Goal: Task Accomplishment & Management: Complete application form

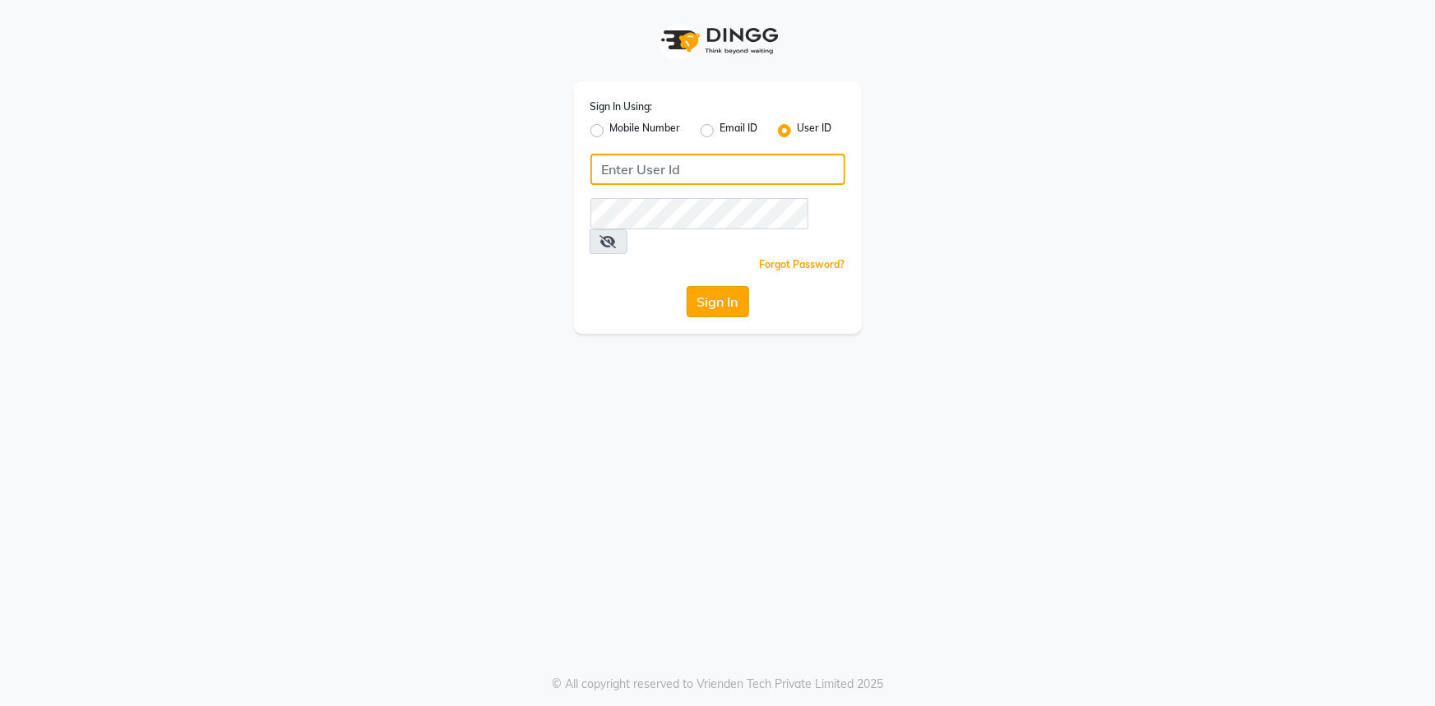
type input "[PERSON_NAME]@123"
click at [732, 286] on button "Sign In" at bounding box center [718, 301] width 63 height 31
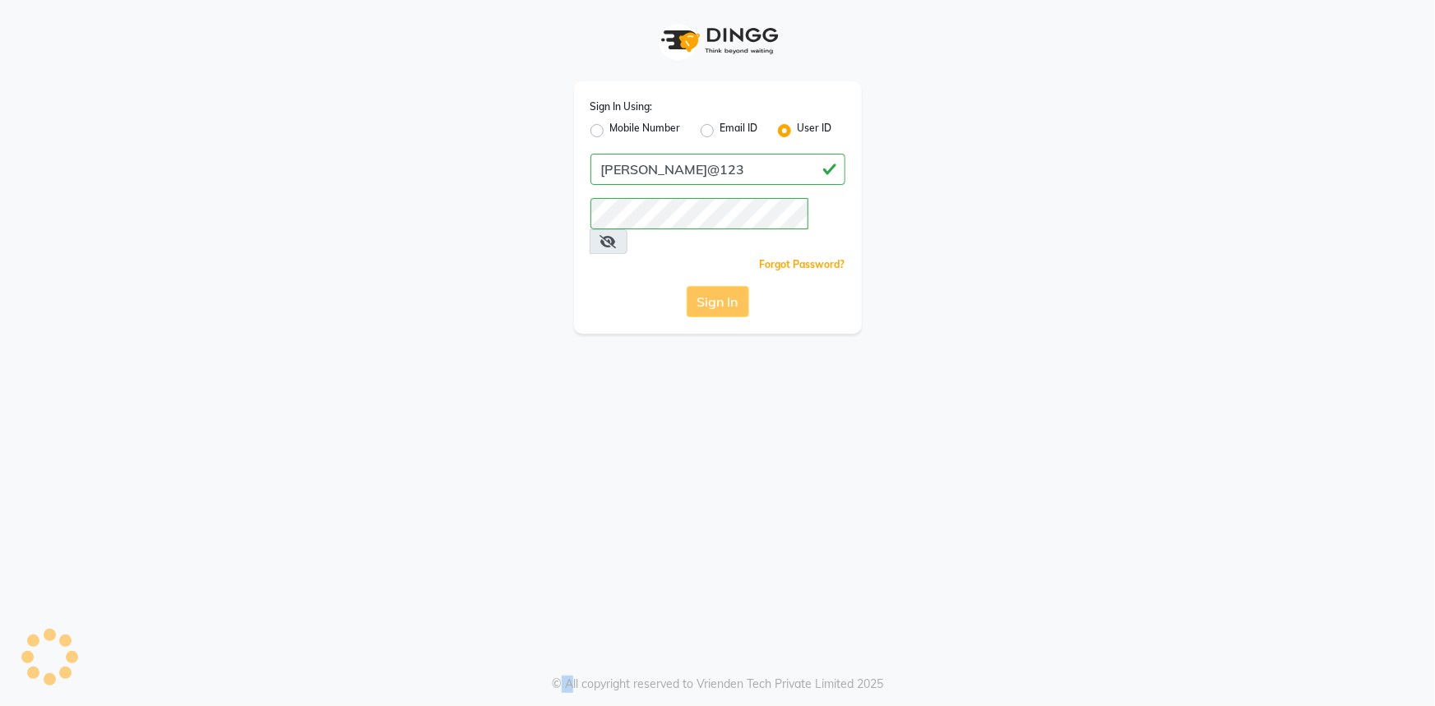
click at [732, 286] on div "Sign In" at bounding box center [718, 301] width 255 height 31
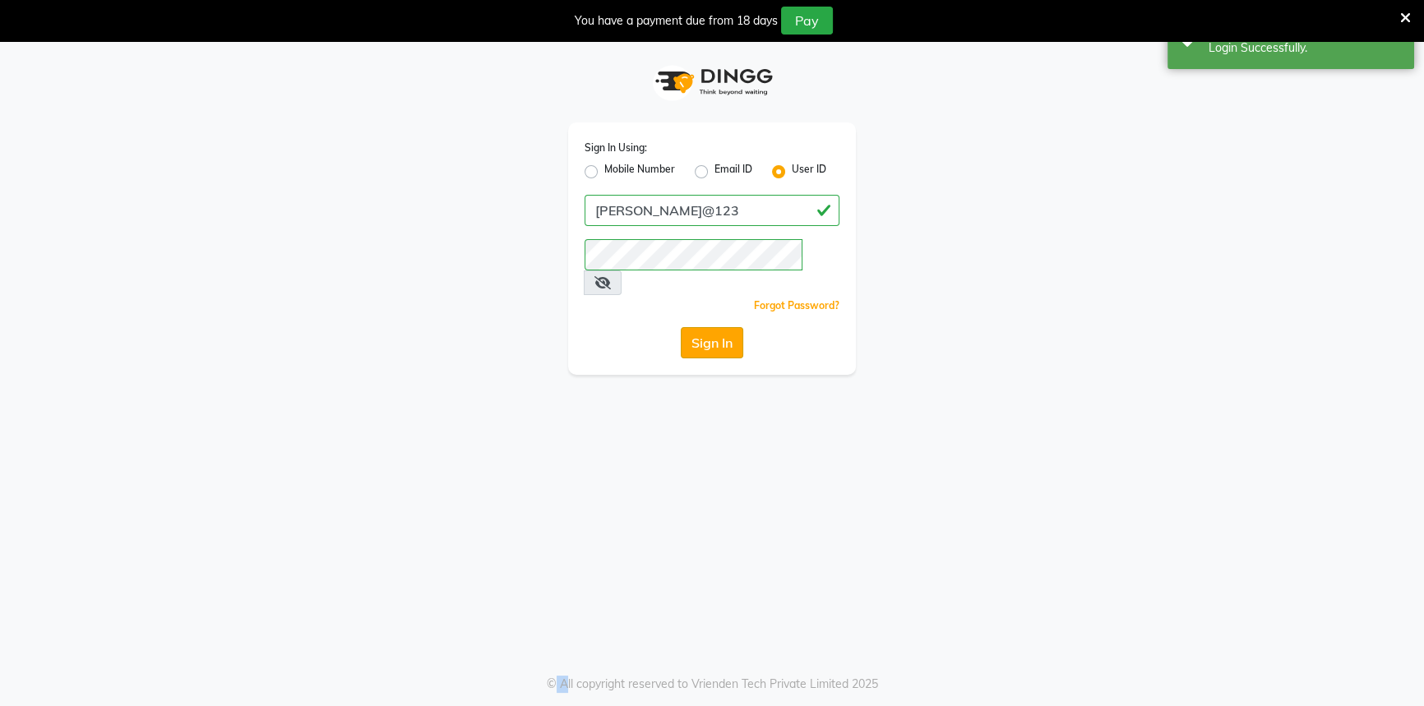
select select "service"
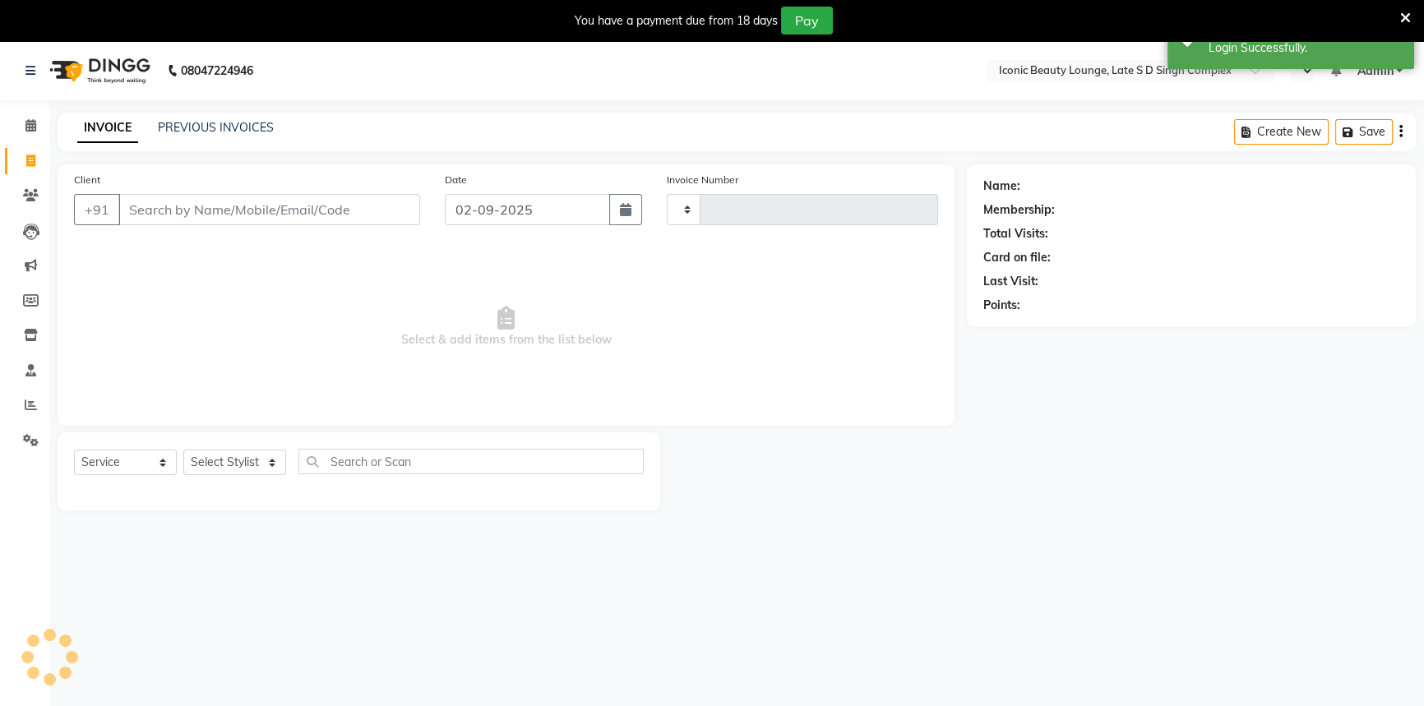
type input "0805"
select select "en"
select select "6614"
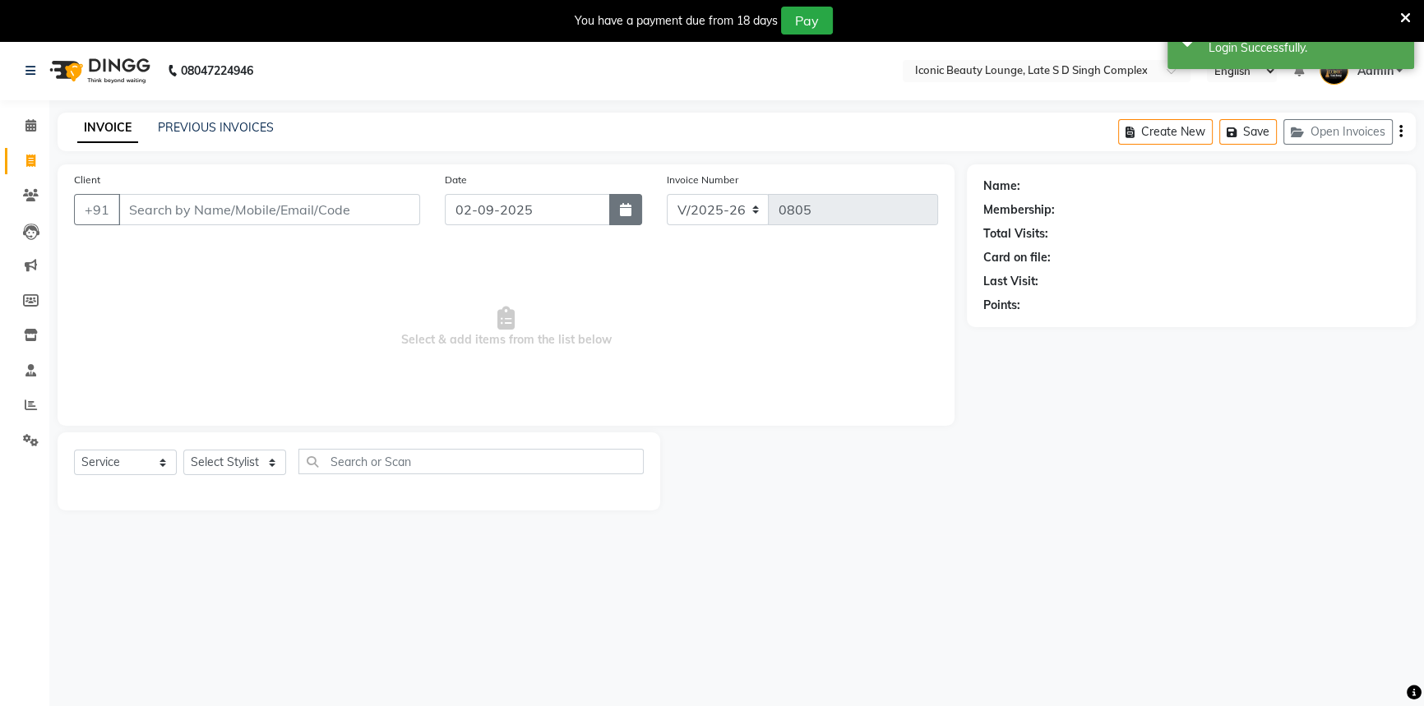
click at [634, 201] on button "button" at bounding box center [625, 209] width 33 height 31
click at [633, 204] on button "button" at bounding box center [625, 209] width 33 height 31
click at [633, 205] on button "button" at bounding box center [625, 209] width 33 height 31
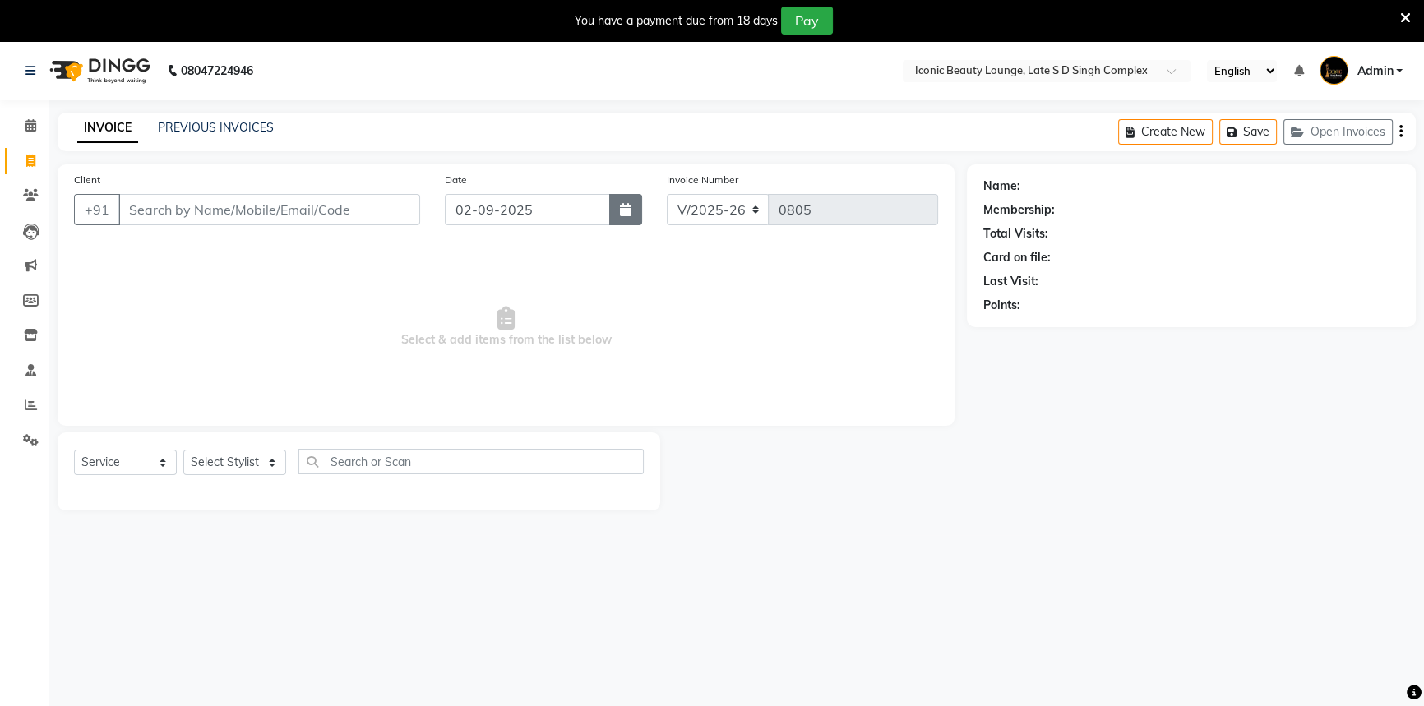
click at [633, 205] on button "button" at bounding box center [625, 209] width 33 height 31
select select "9"
select select "2025"
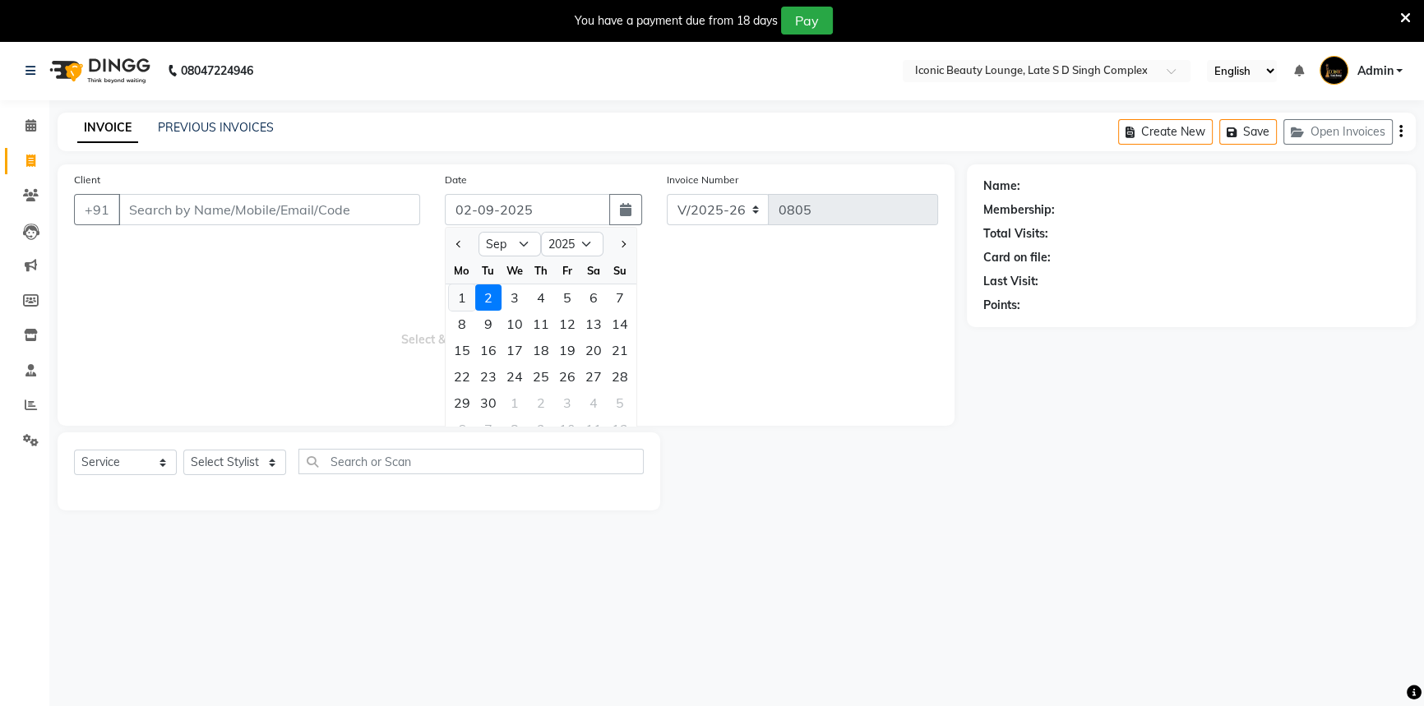
click at [457, 289] on div "1" at bounding box center [462, 298] width 26 height 26
type input "[DATE]"
click at [457, 289] on span "Select & add items from the list below" at bounding box center [506, 327] width 864 height 164
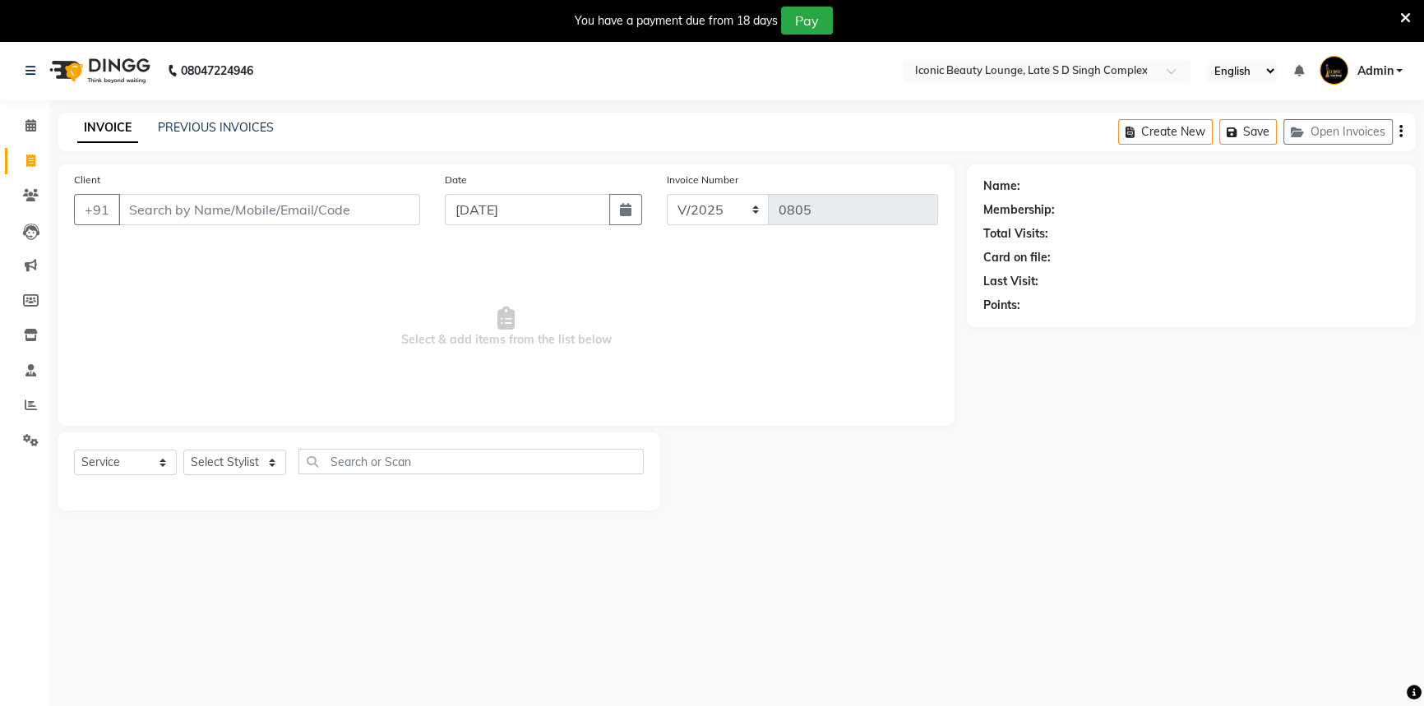
click at [243, 193] on div "Client +91" at bounding box center [247, 204] width 371 height 67
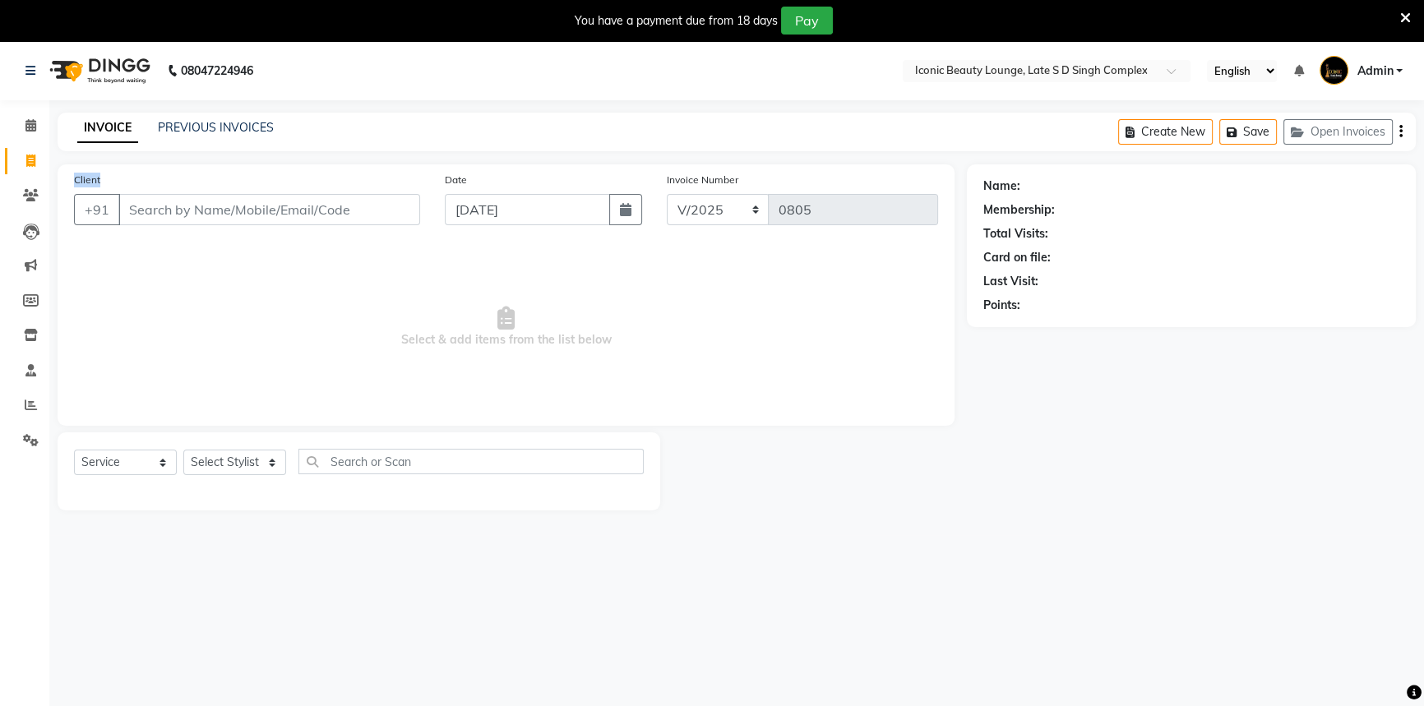
click at [243, 193] on div "Client +91" at bounding box center [247, 204] width 371 height 67
click at [248, 215] on input "Client" at bounding box center [269, 209] width 302 height 31
click at [352, 209] on input "Client" at bounding box center [269, 209] width 302 height 31
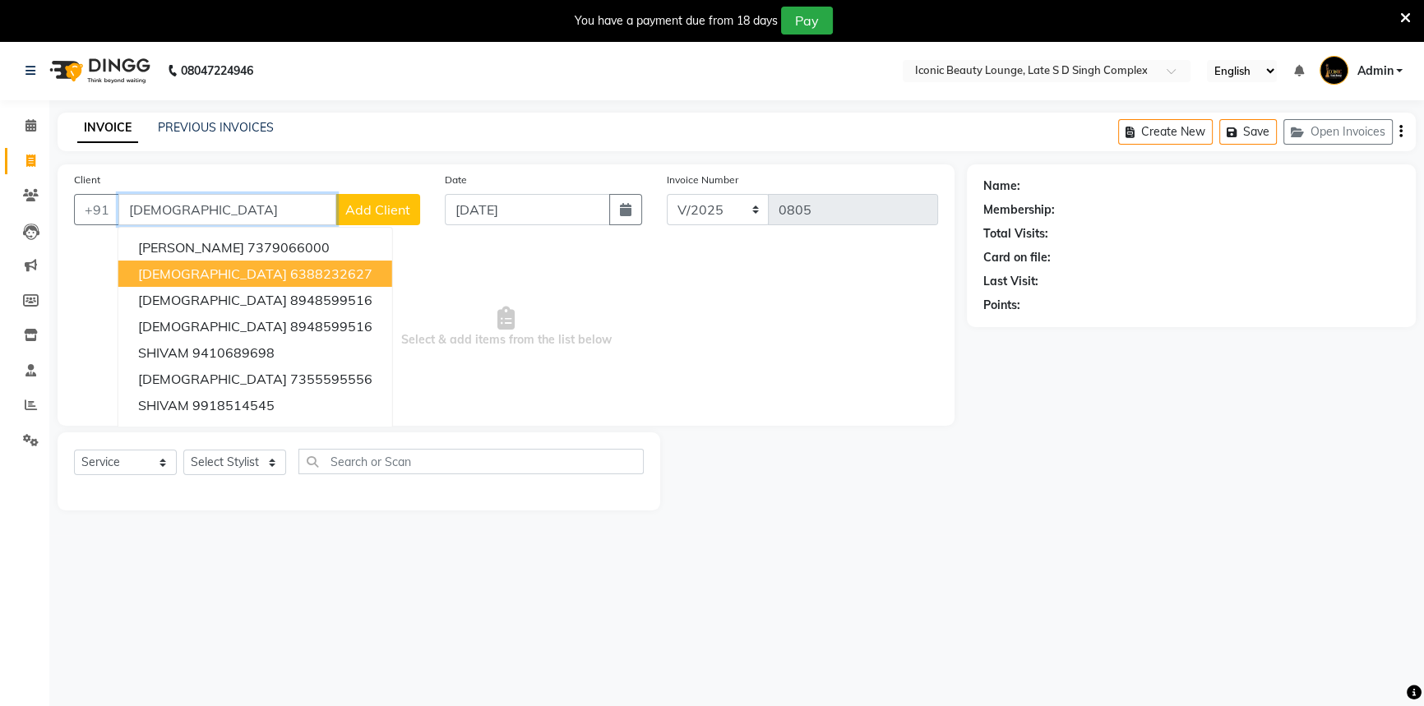
click at [290, 281] on ngb-highlight "6388232627" at bounding box center [331, 274] width 82 height 16
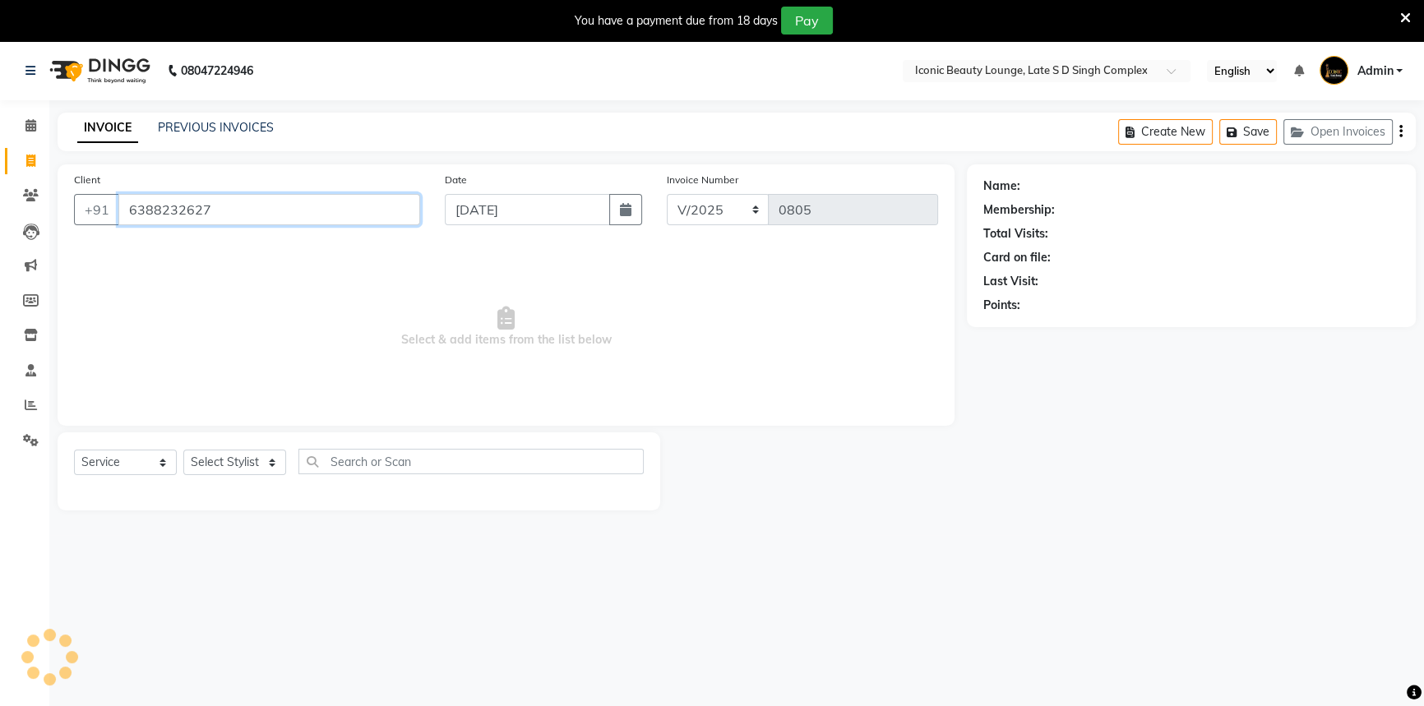
type input "6388232627"
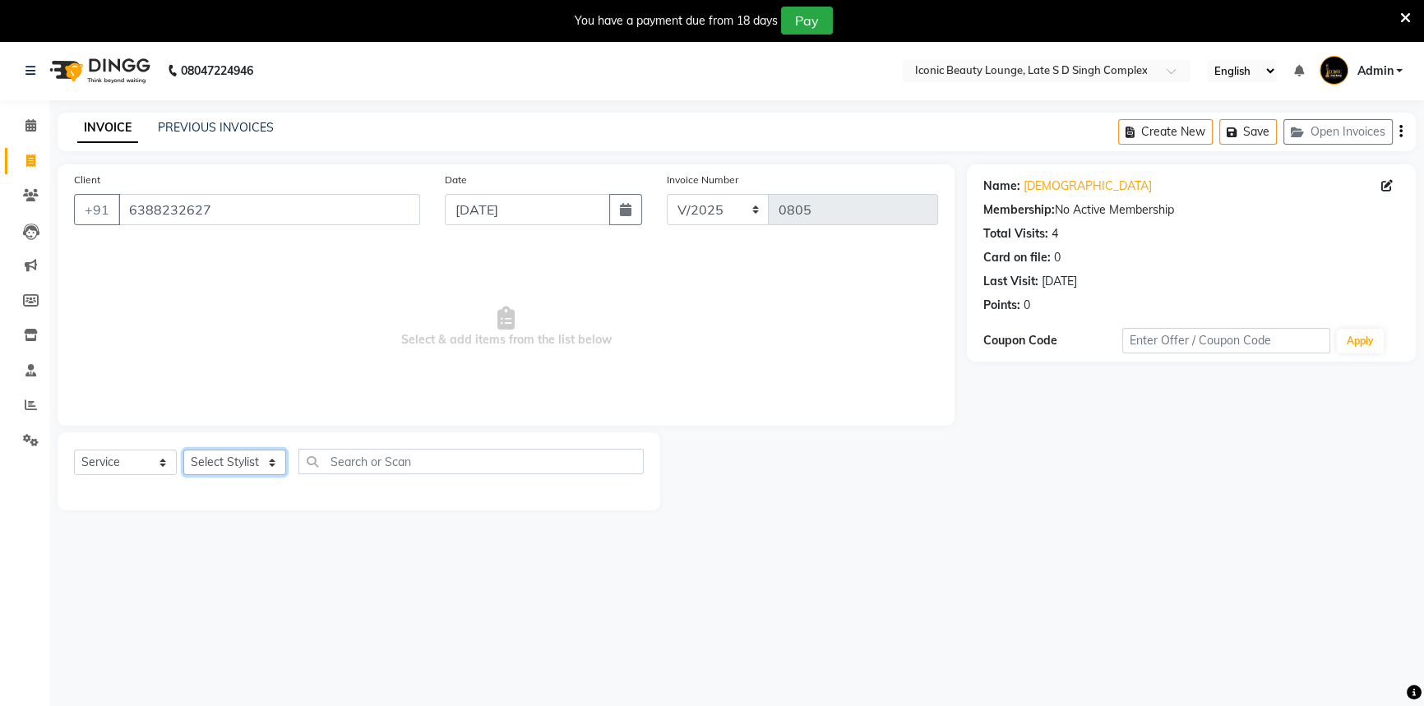
click at [230, 462] on select "Select Stylist [PERSON_NAME] [PERSON_NAME] [PERSON_NAME] [PERSON_NAME] [PERSON_…" at bounding box center [234, 462] width 103 height 25
click at [229, 463] on select "Select Stylist [PERSON_NAME] [PERSON_NAME] [PERSON_NAME] [PERSON_NAME] [PERSON_…" at bounding box center [234, 462] width 103 height 25
select select "58605"
click at [183, 450] on select "Select Stylist [PERSON_NAME] [PERSON_NAME] [PERSON_NAME] [PERSON_NAME] [PERSON_…" at bounding box center [234, 462] width 103 height 25
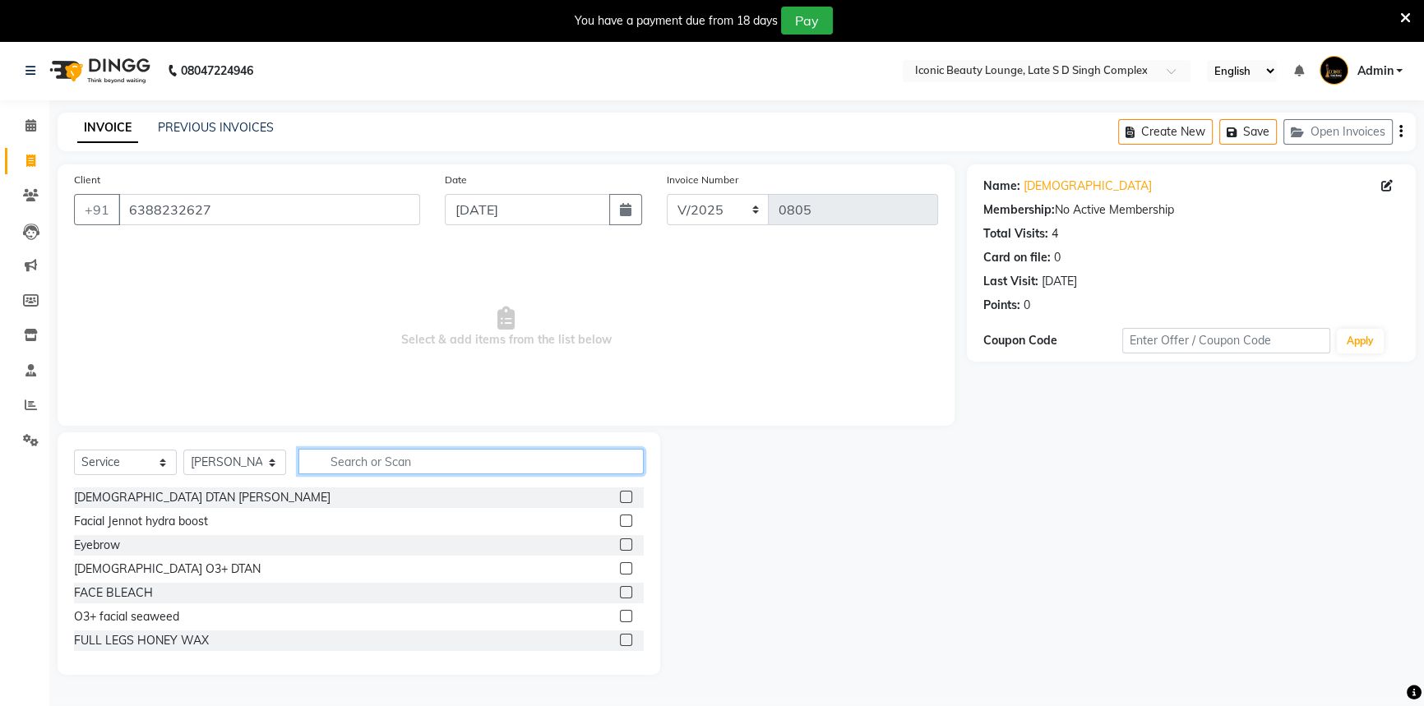
click at [416, 461] on input "text" at bounding box center [471, 461] width 345 height 25
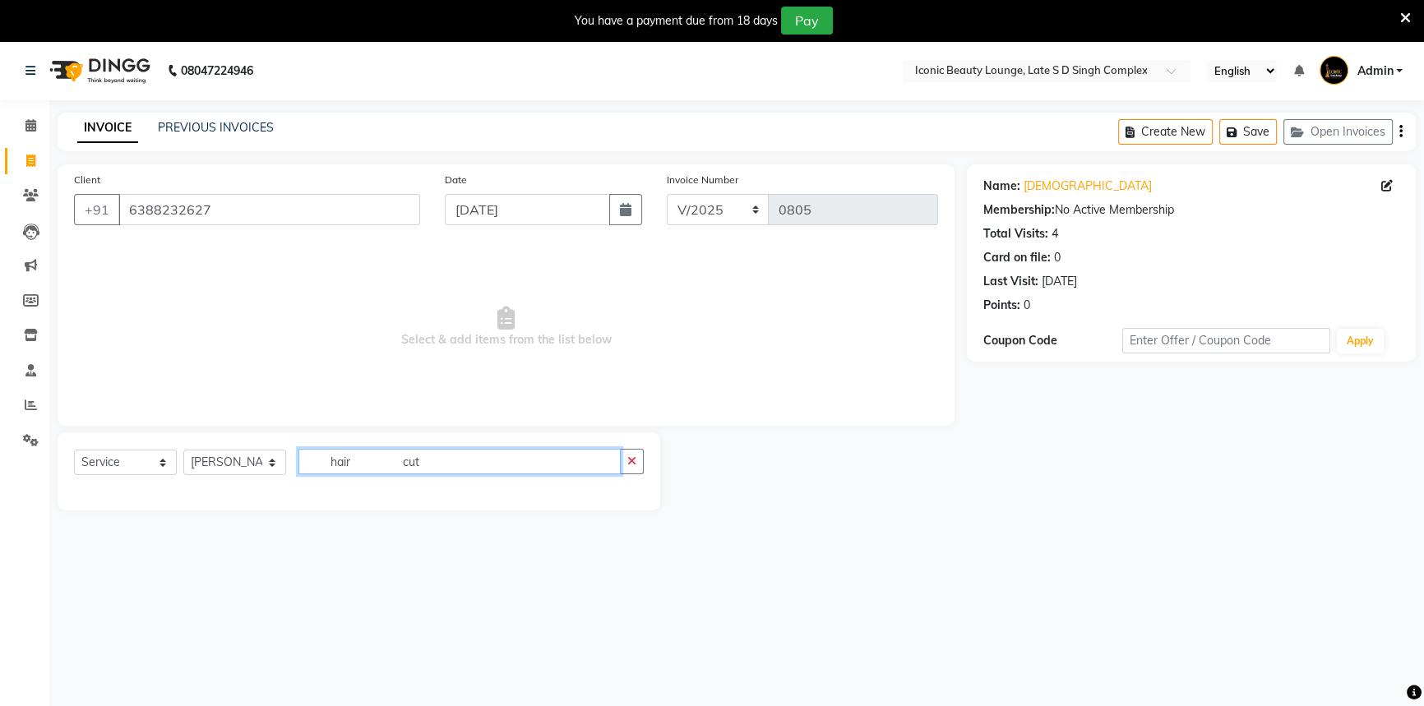
click at [391, 467] on input "hair cut" at bounding box center [460, 461] width 322 height 25
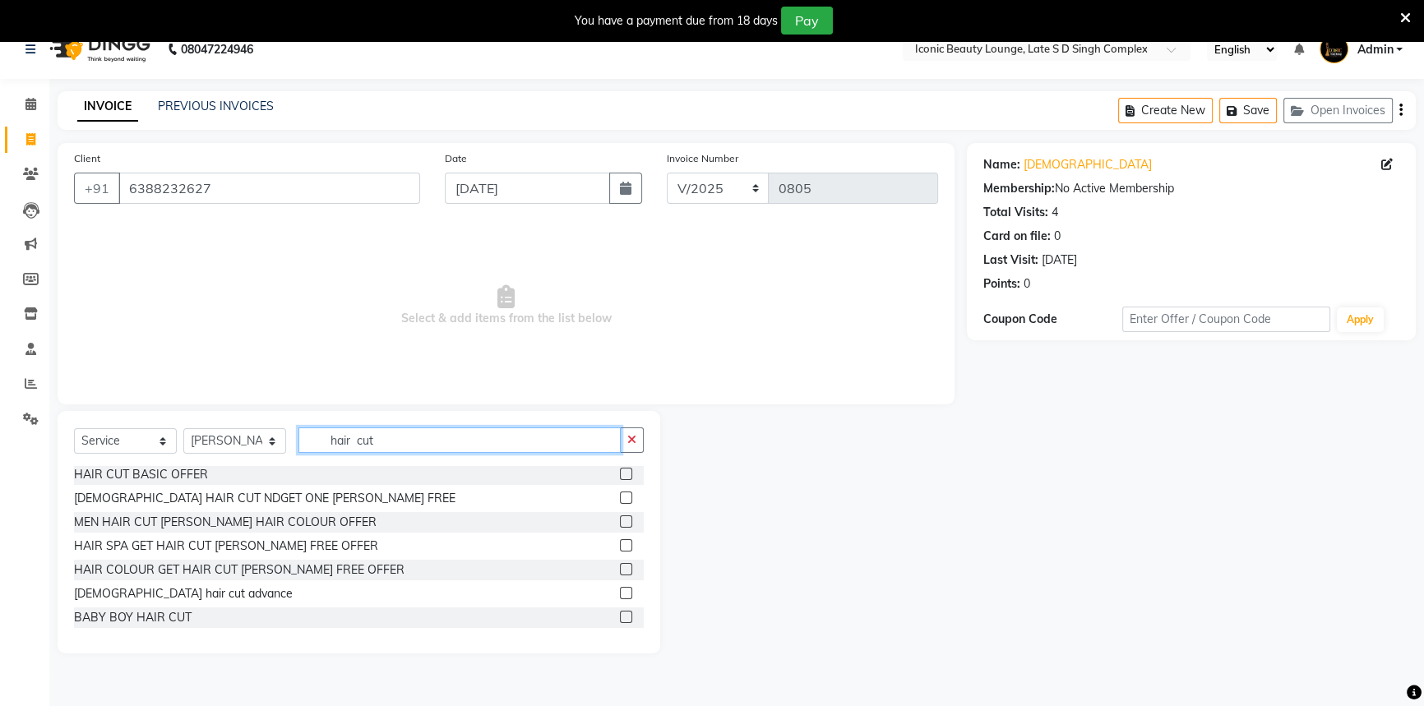
scroll to position [41, 0]
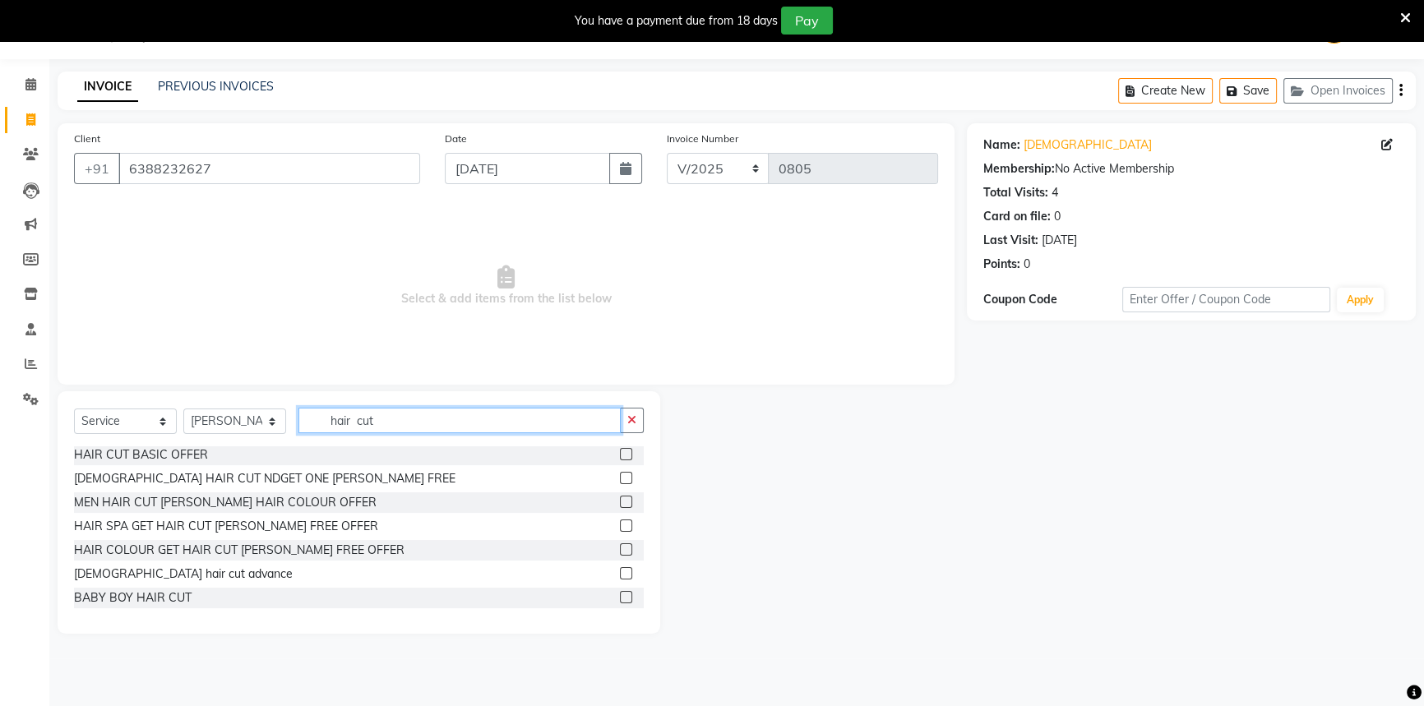
click at [354, 419] on input "hair cut" at bounding box center [460, 420] width 322 height 25
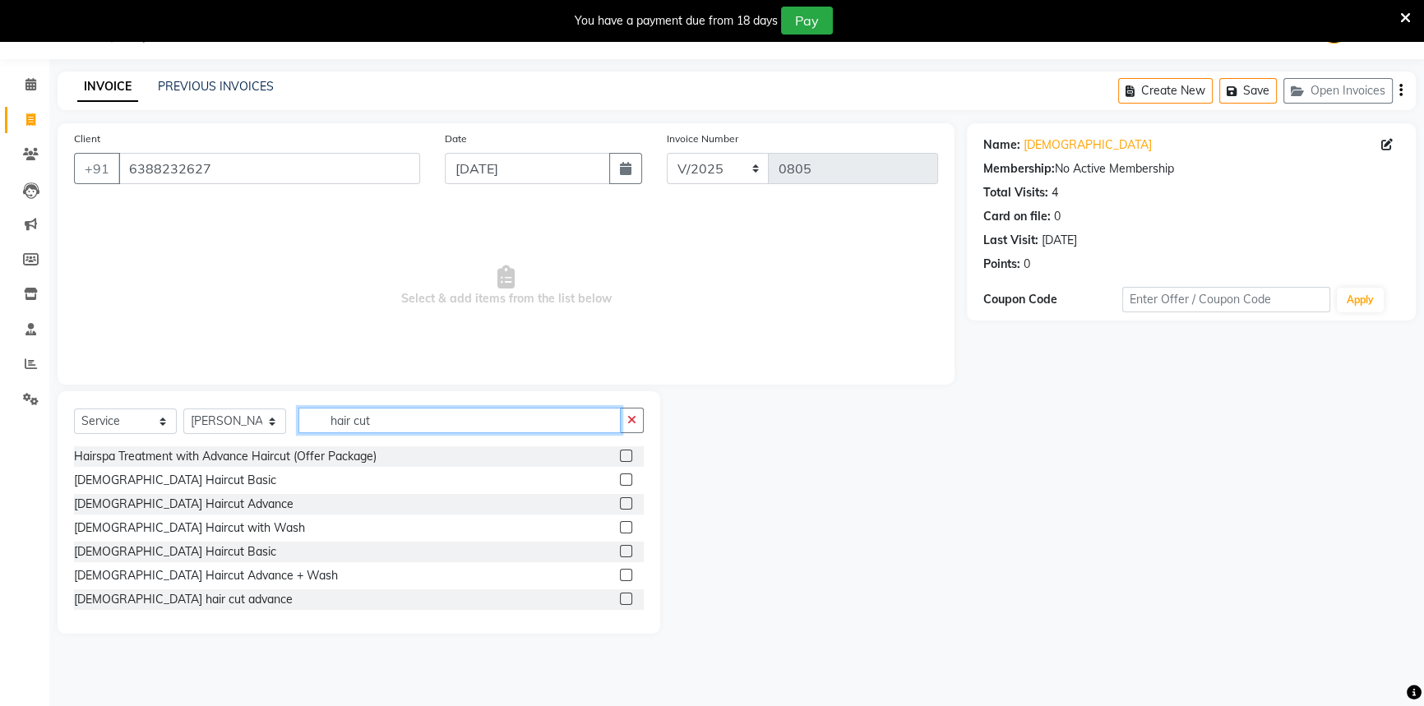
scroll to position [247, 0]
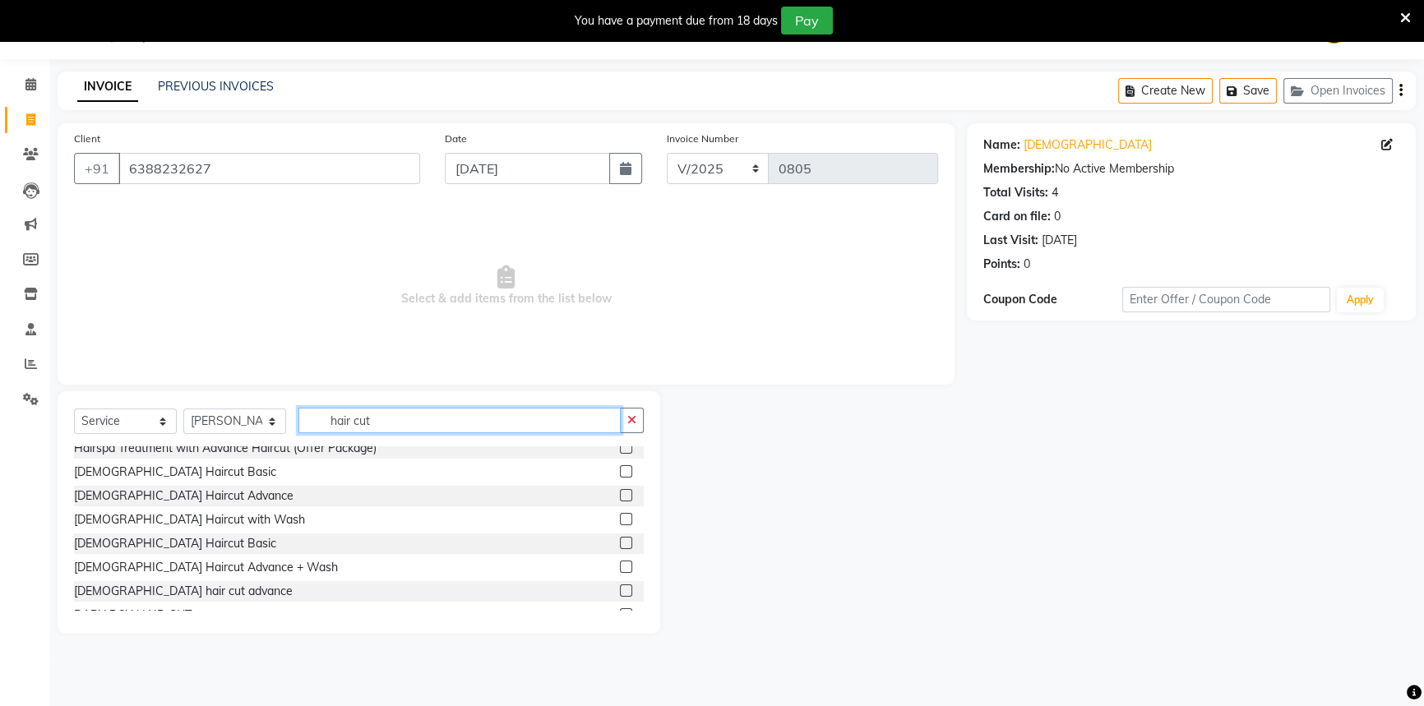
type input "hair cut"
click at [620, 538] on label at bounding box center [626, 543] width 12 height 12
click at [620, 539] on input "checkbox" at bounding box center [625, 544] width 11 height 11
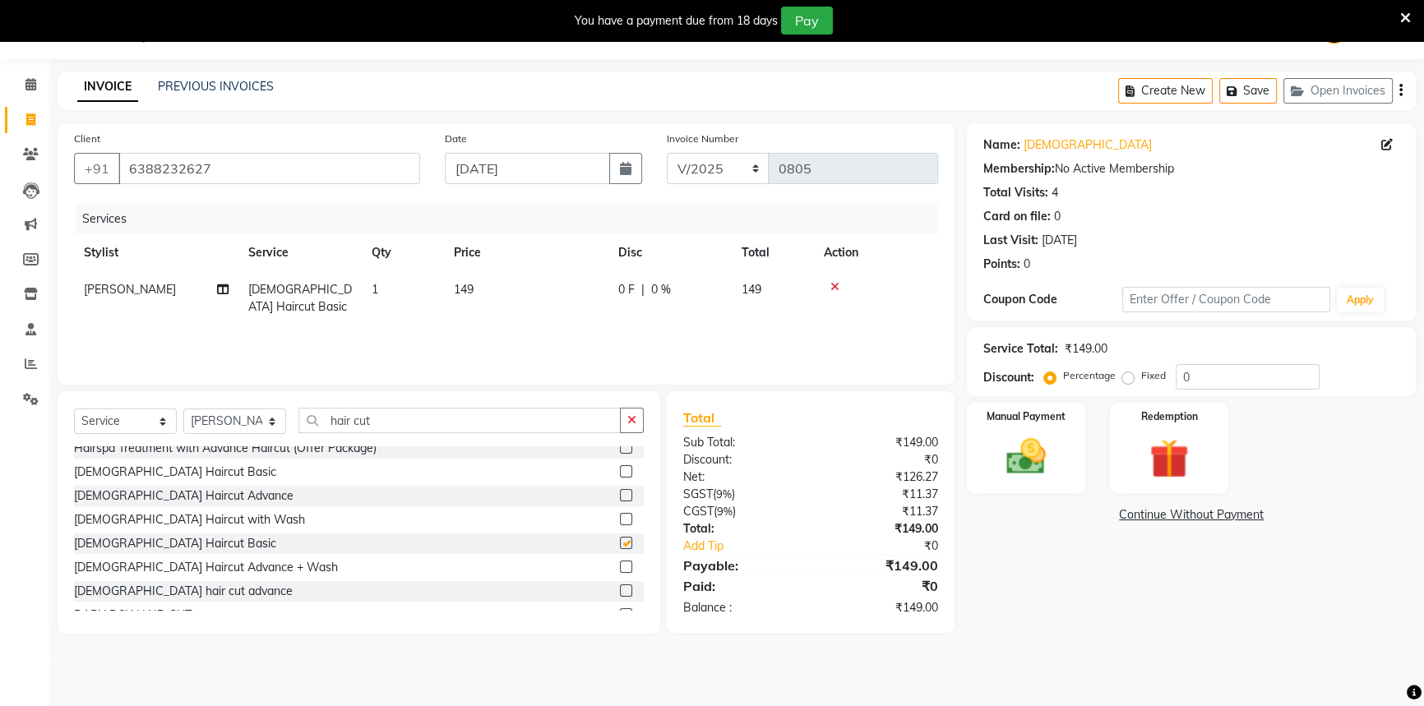
checkbox input "false"
click at [1142, 379] on label "Fixed" at bounding box center [1154, 375] width 25 height 15
click at [1128, 379] on input "Fixed" at bounding box center [1132, 376] width 12 height 12
radio input "true"
click at [1061, 436] on div "Manual Payment" at bounding box center [1026, 448] width 123 height 94
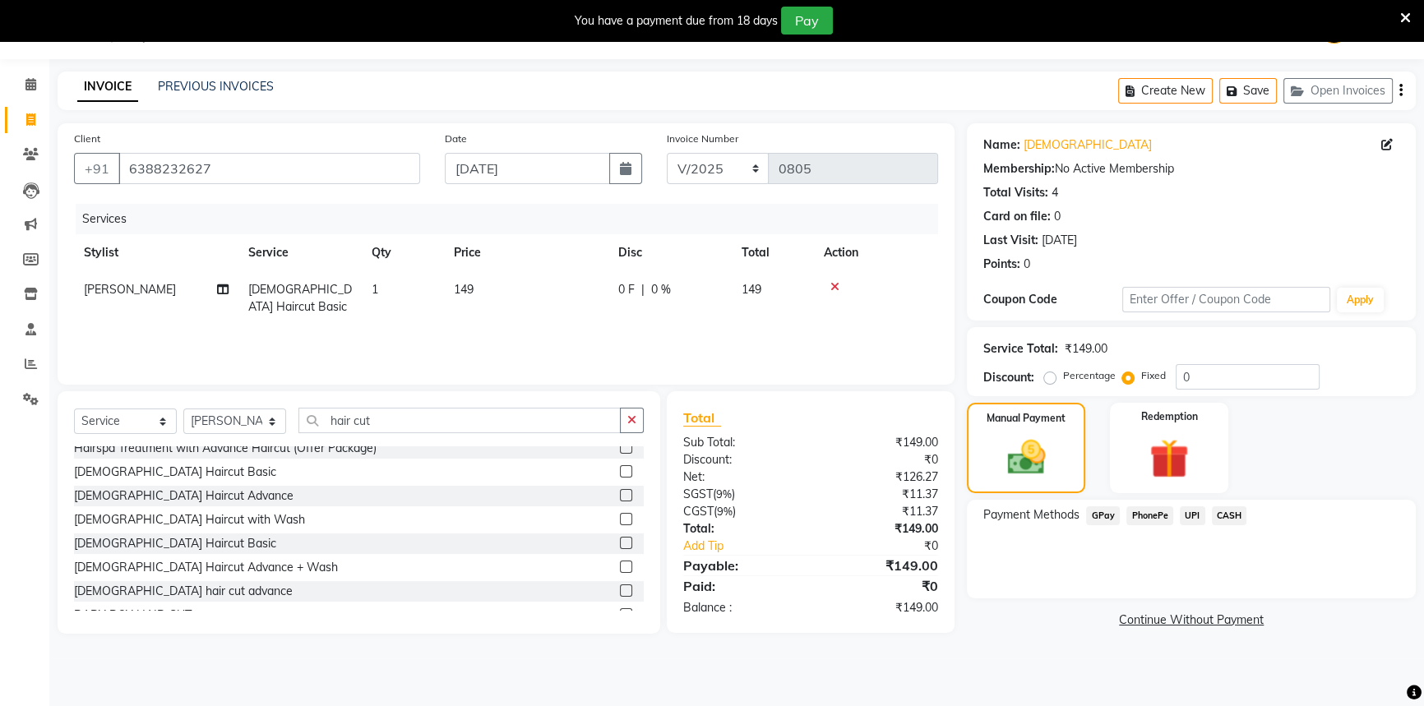
click at [1227, 514] on span "CASH" at bounding box center [1229, 516] width 35 height 19
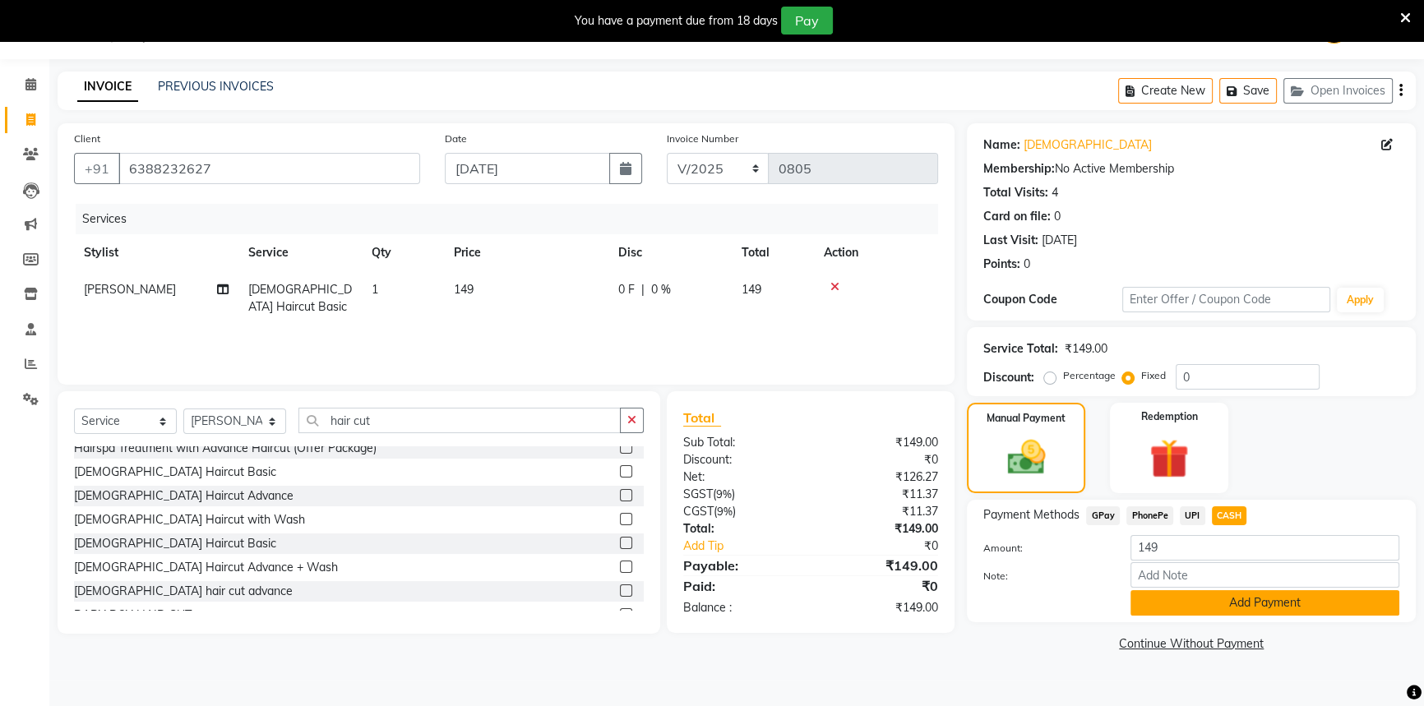
click at [1217, 601] on button "Add Payment" at bounding box center [1265, 603] width 269 height 25
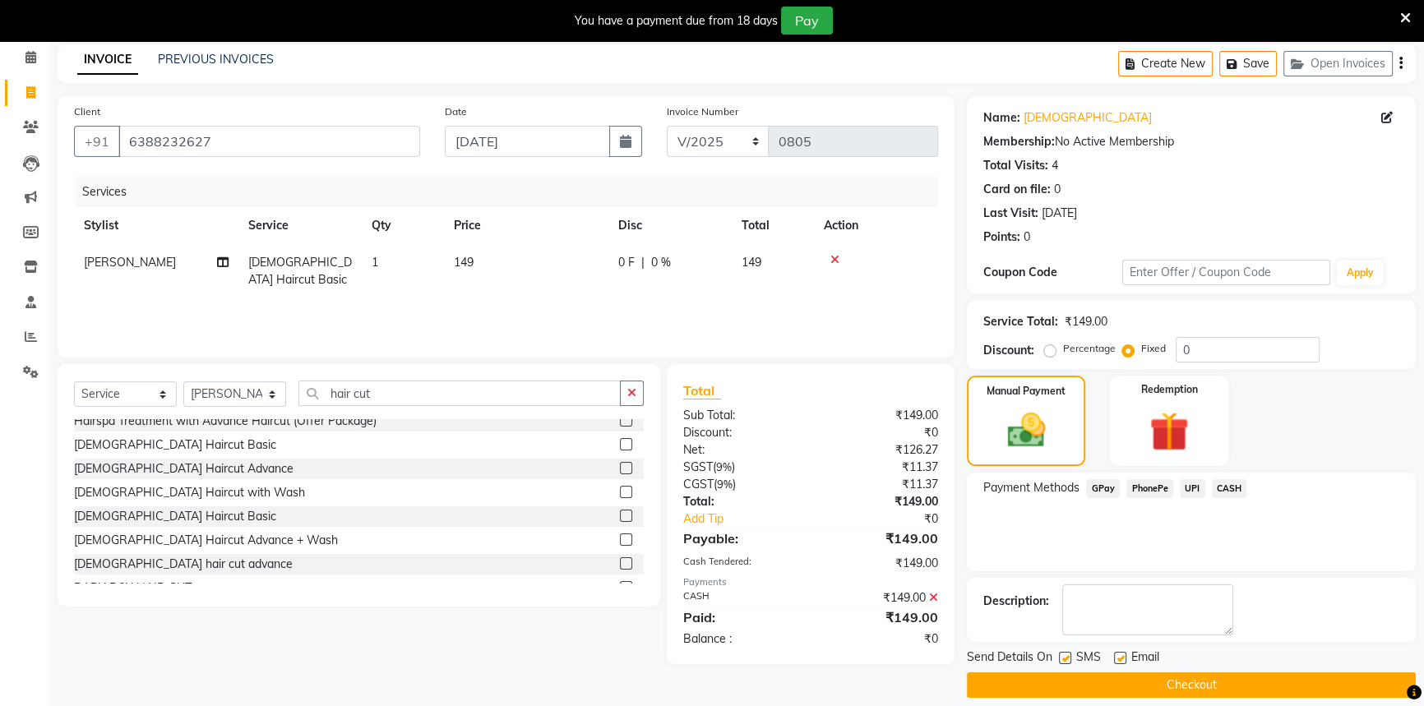
scroll to position [83, 0]
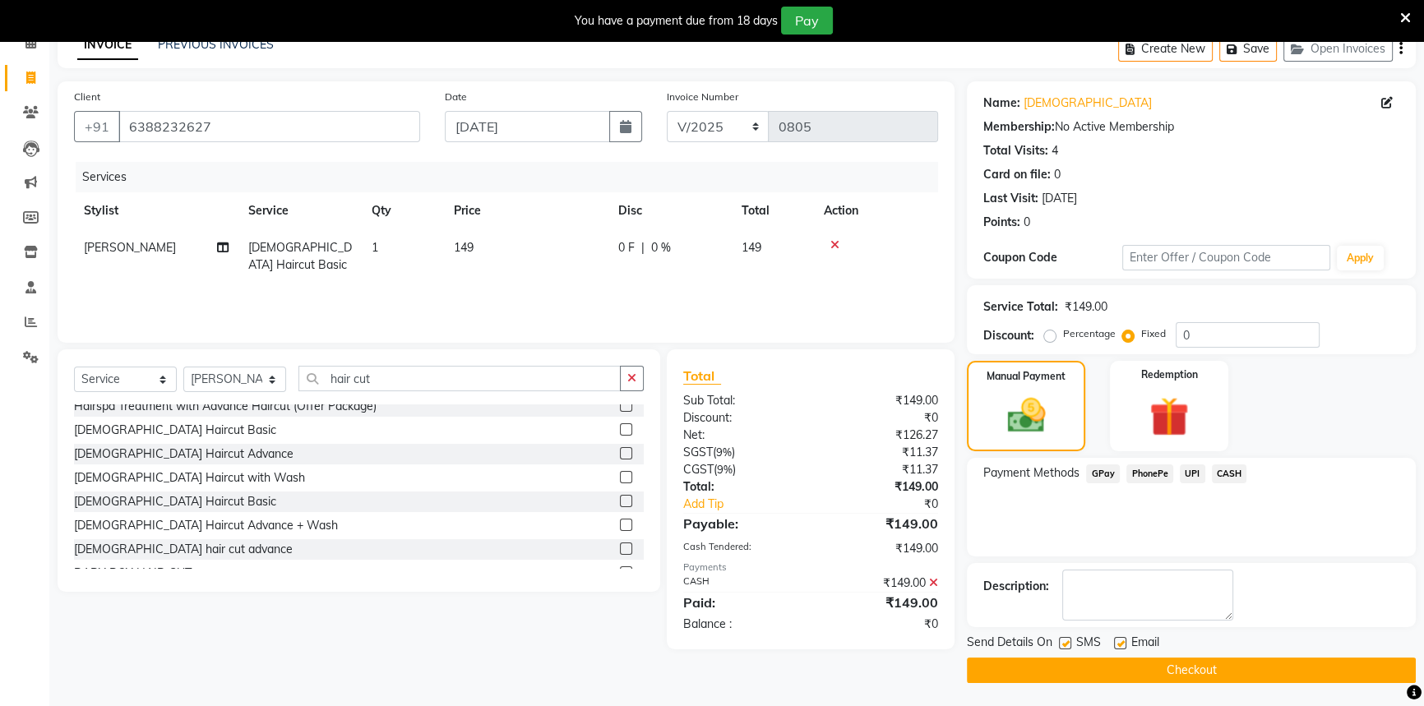
click at [1217, 660] on button "Checkout" at bounding box center [1191, 670] width 449 height 25
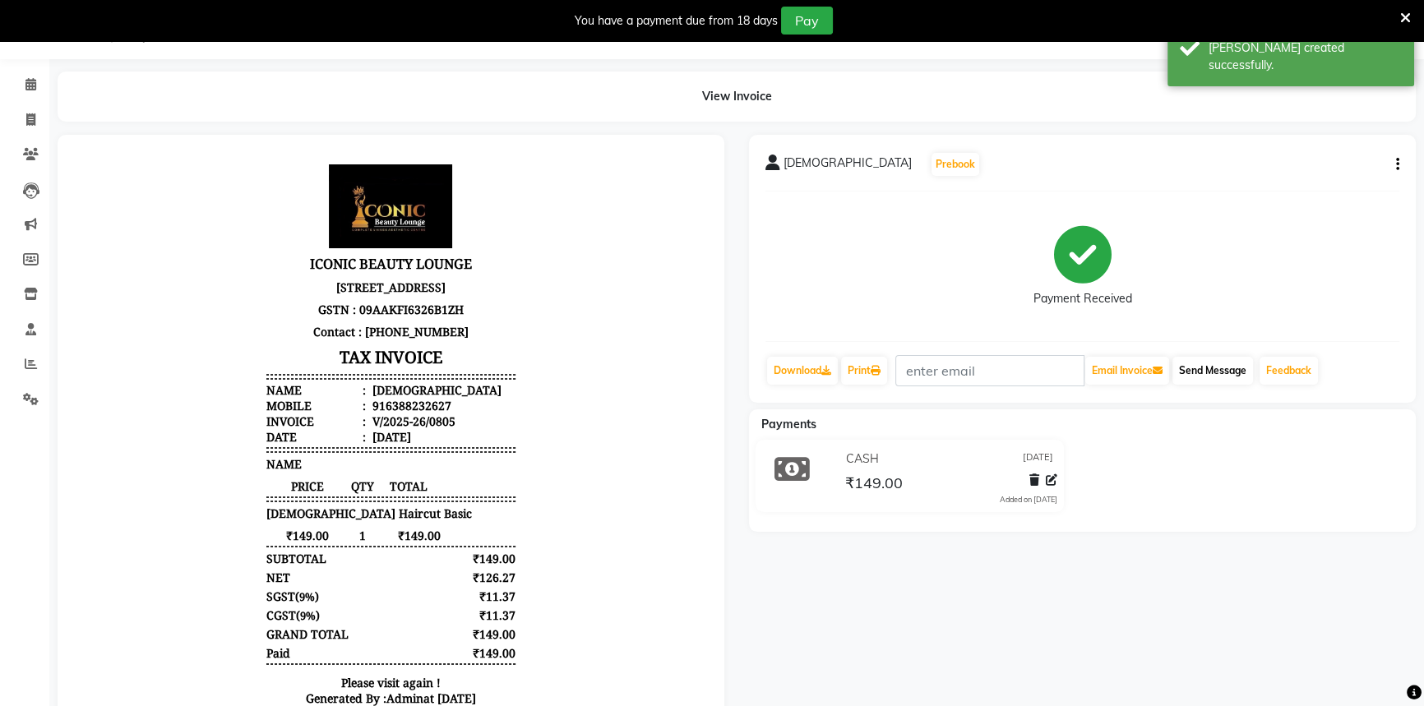
scroll to position [83, 0]
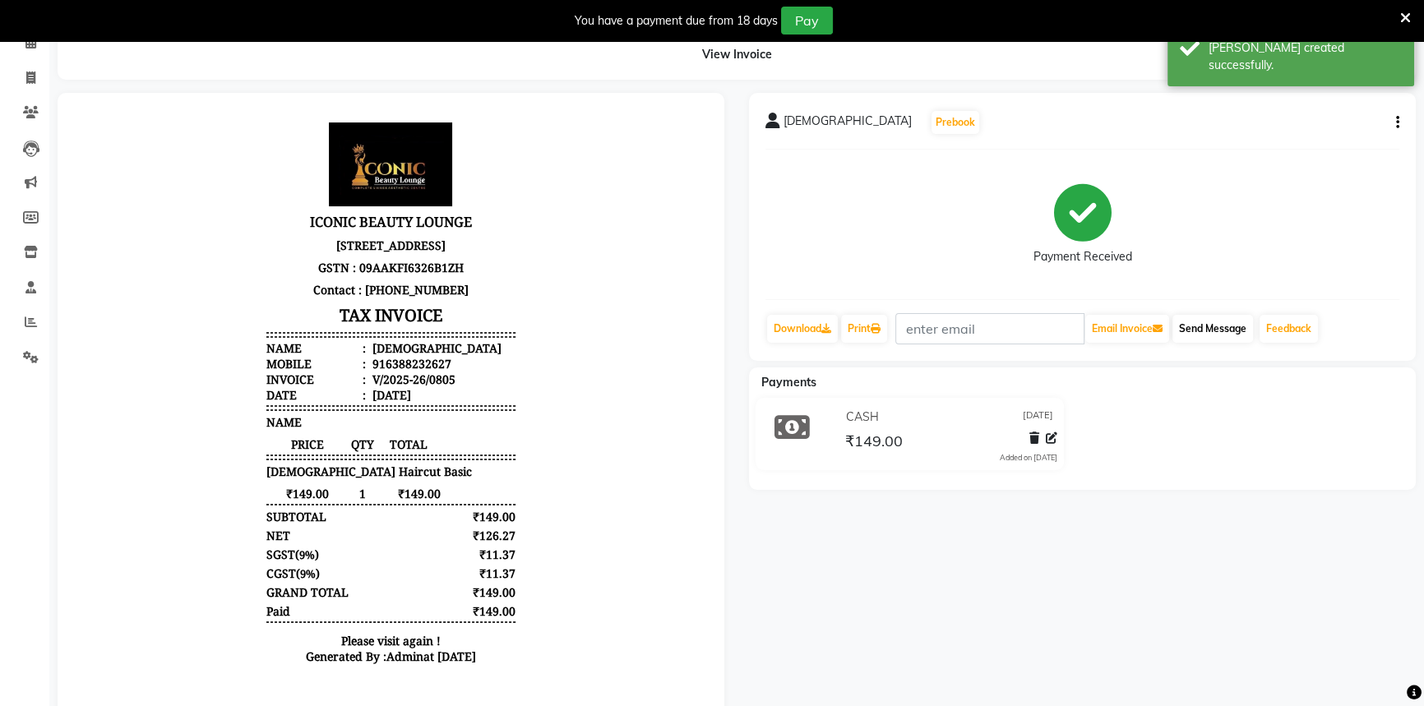
click at [1230, 365] on div "[PERSON_NAME] Prebook Payment Received Download Print Email Invoice Send Messag…" at bounding box center [1083, 410] width 692 height 635
click at [828, 328] on icon at bounding box center [827, 329] width 10 height 10
click at [865, 322] on link "Print" at bounding box center [864, 329] width 46 height 28
click at [1219, 329] on button "Send Message" at bounding box center [1213, 329] width 81 height 28
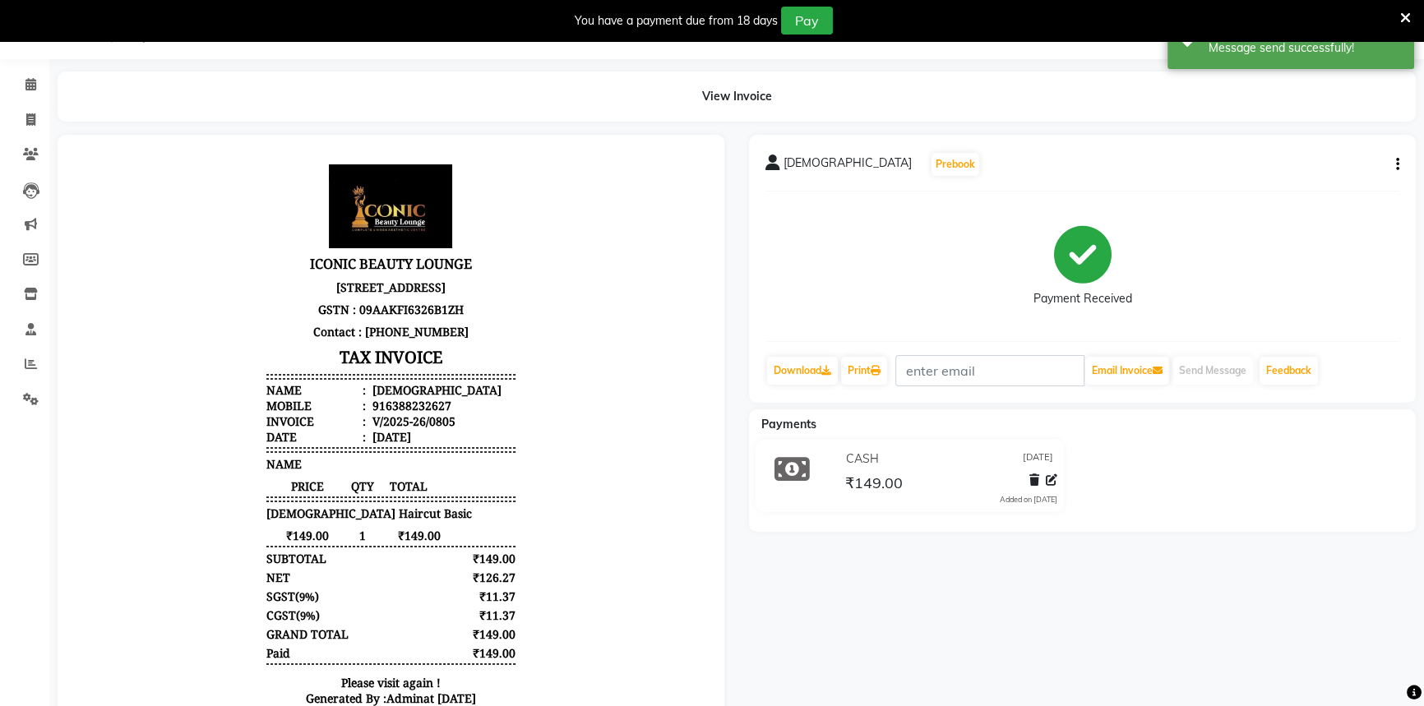
scroll to position [0, 0]
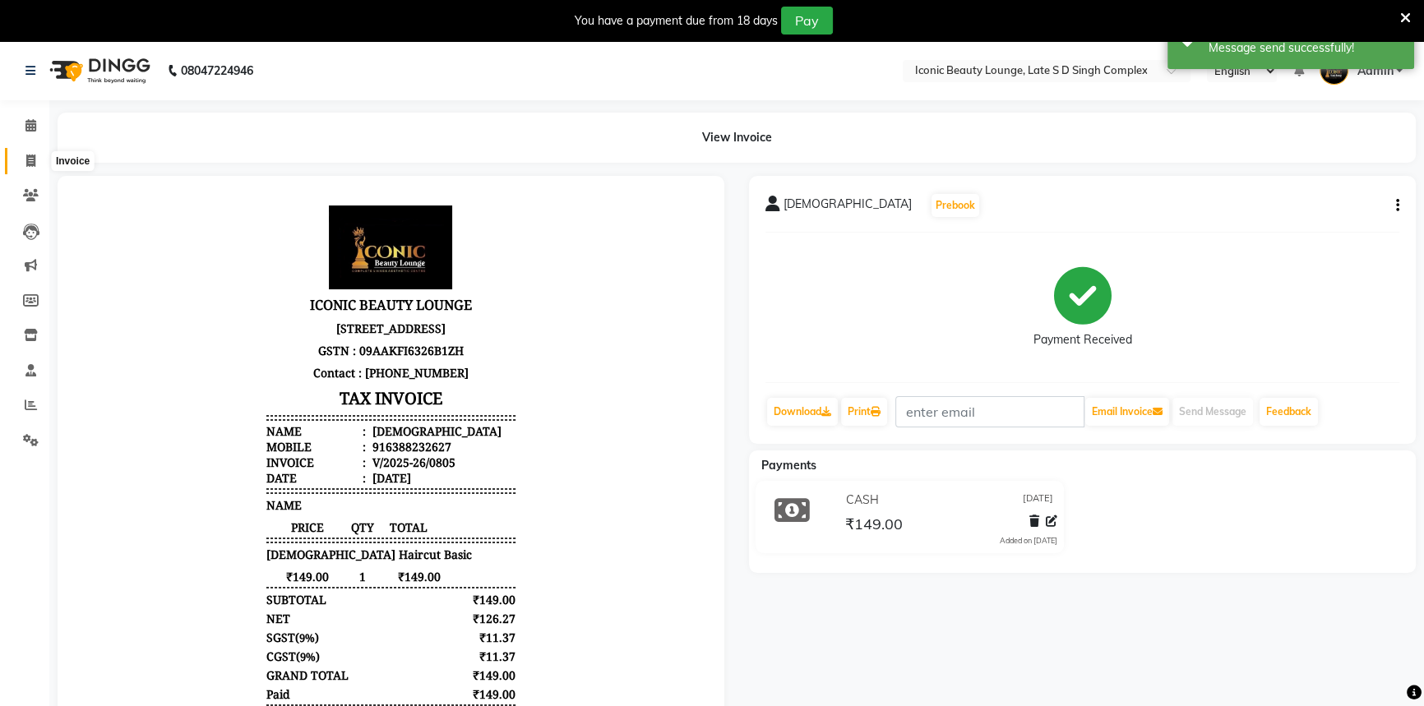
click at [24, 164] on span at bounding box center [30, 161] width 29 height 19
select select "service"
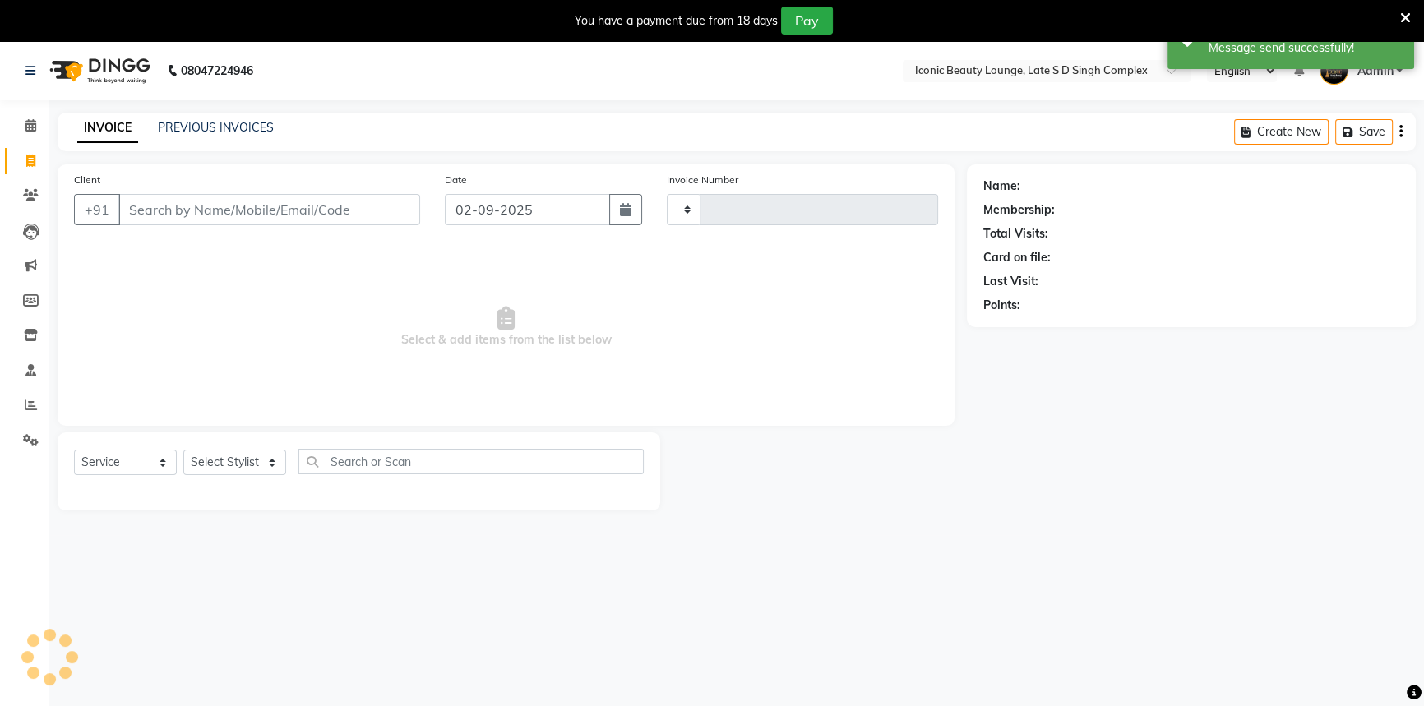
scroll to position [41, 0]
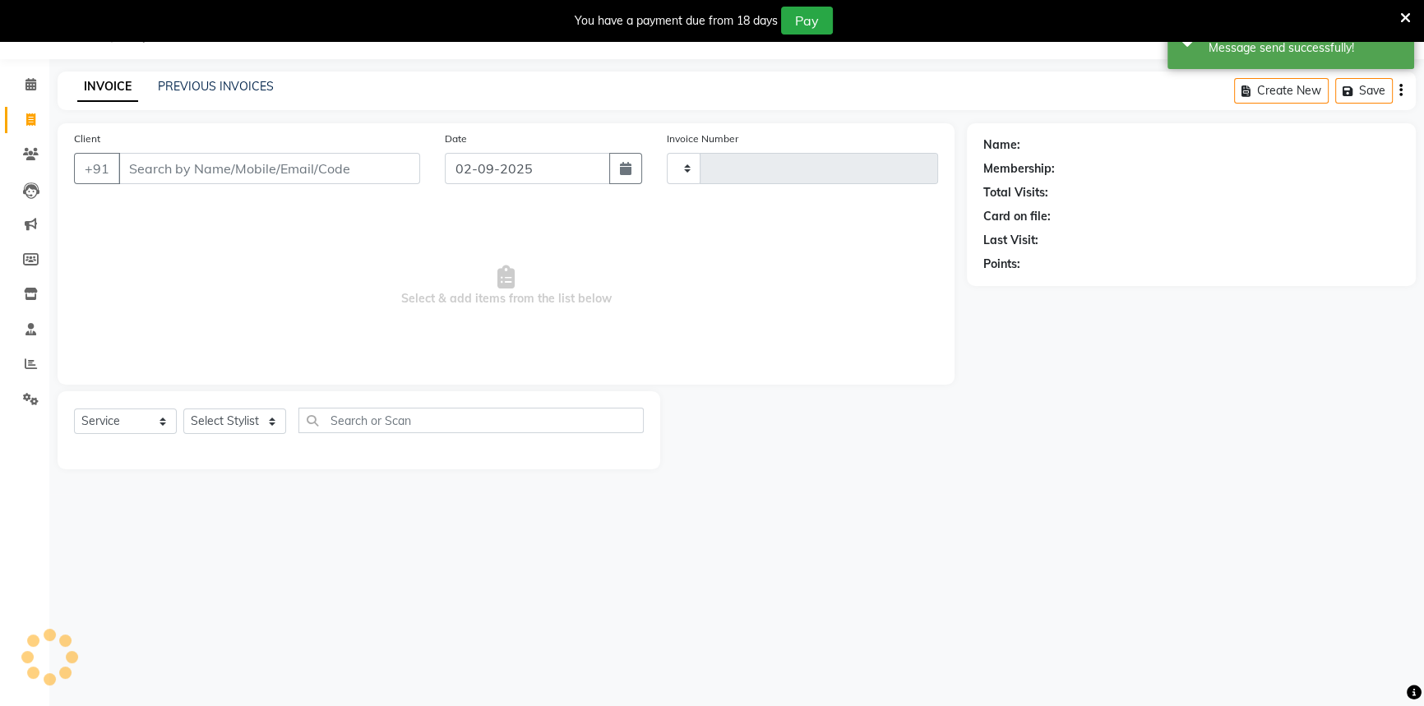
type input "0806"
select select "6614"
click at [235, 82] on link "PREVIOUS INVOICES" at bounding box center [216, 86] width 116 height 15
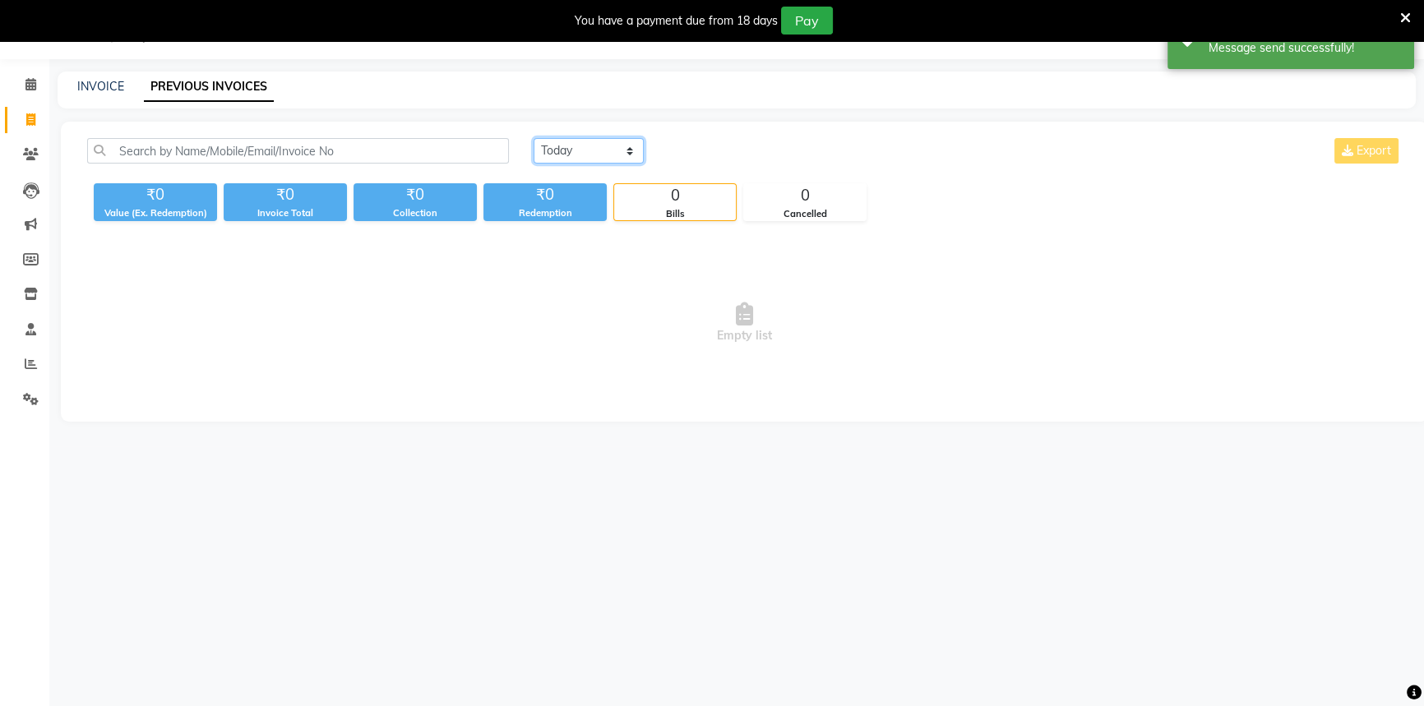
click at [600, 145] on select "[DATE] [DATE] Custom Range" at bounding box center [589, 150] width 110 height 25
select select "[DATE]"
click at [534, 138] on select "[DATE] [DATE] Custom Range" at bounding box center [589, 150] width 110 height 25
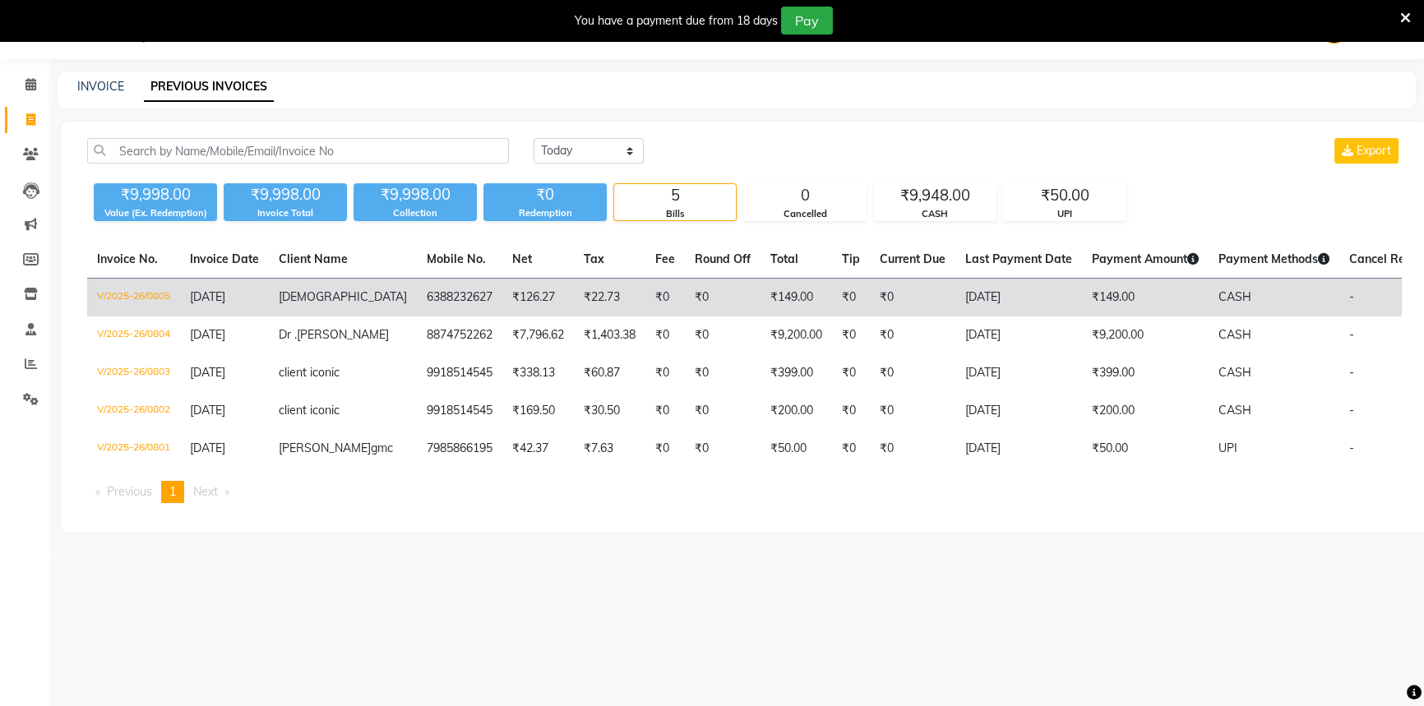
click at [503, 303] on td "₹126.27" at bounding box center [539, 298] width 72 height 39
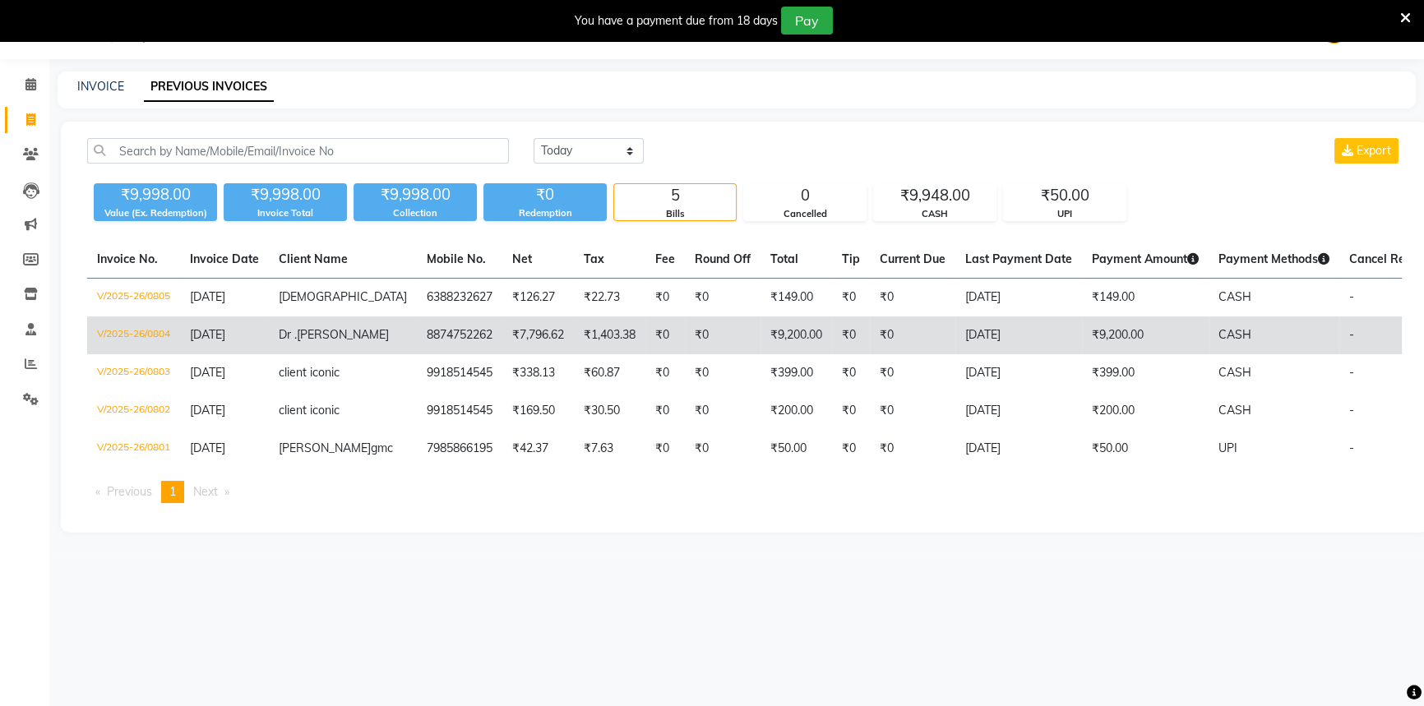
click at [576, 339] on td "₹1,403.38" at bounding box center [610, 336] width 72 height 38
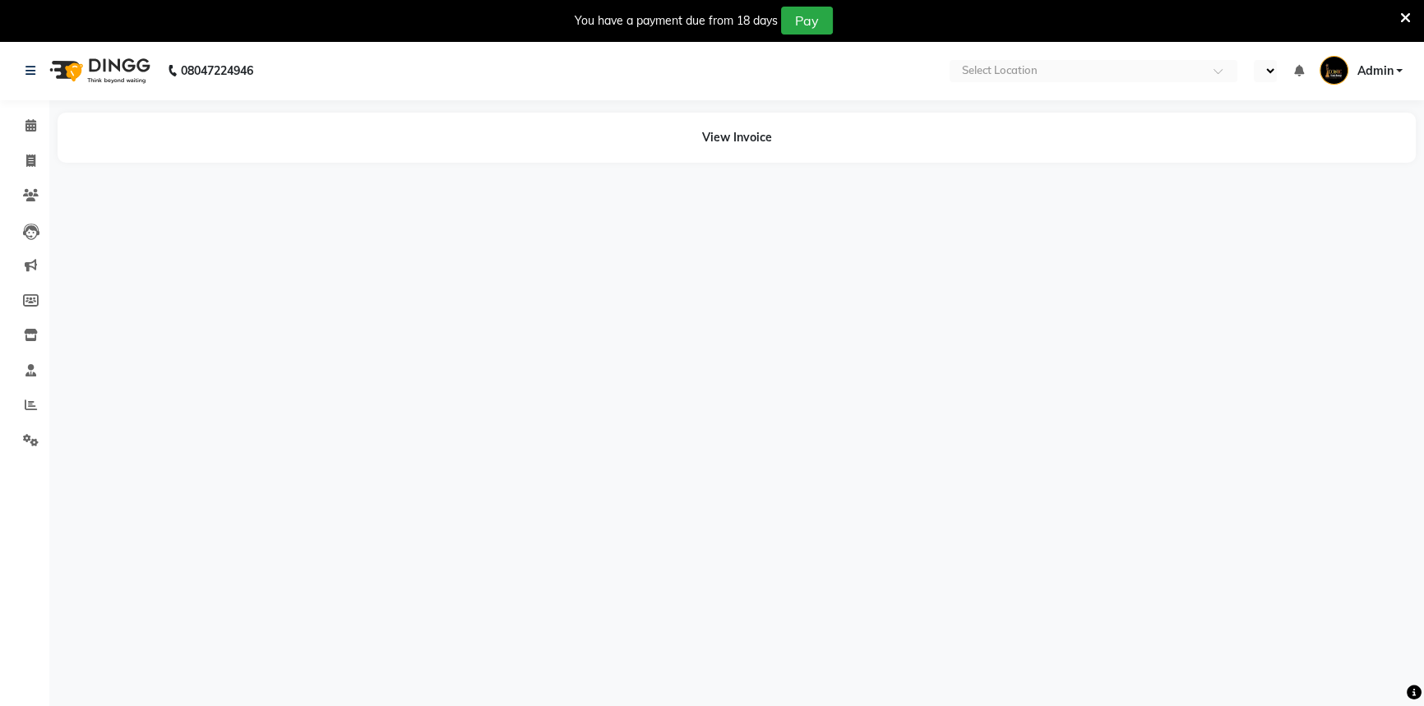
select select "en"
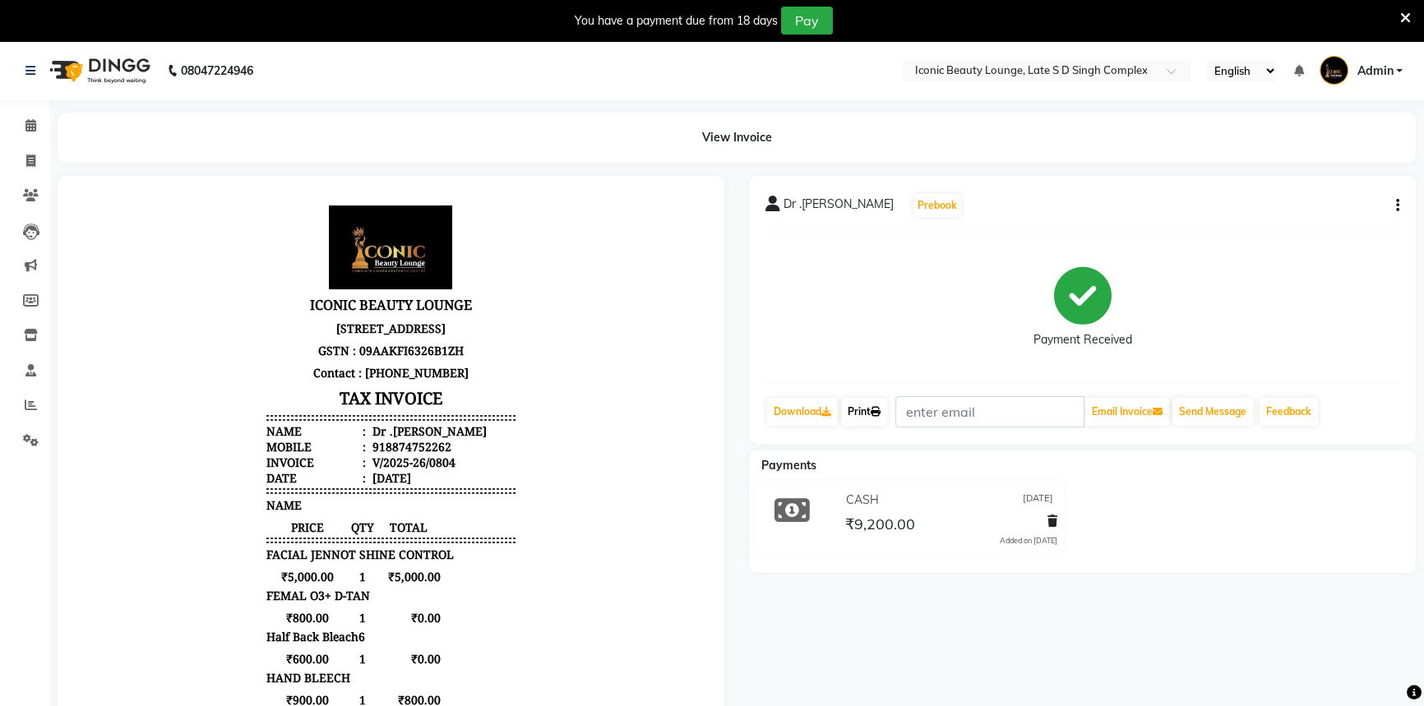
click at [863, 407] on link "Print" at bounding box center [864, 412] width 46 height 28
